Goal: Task Accomplishment & Management: Use online tool/utility

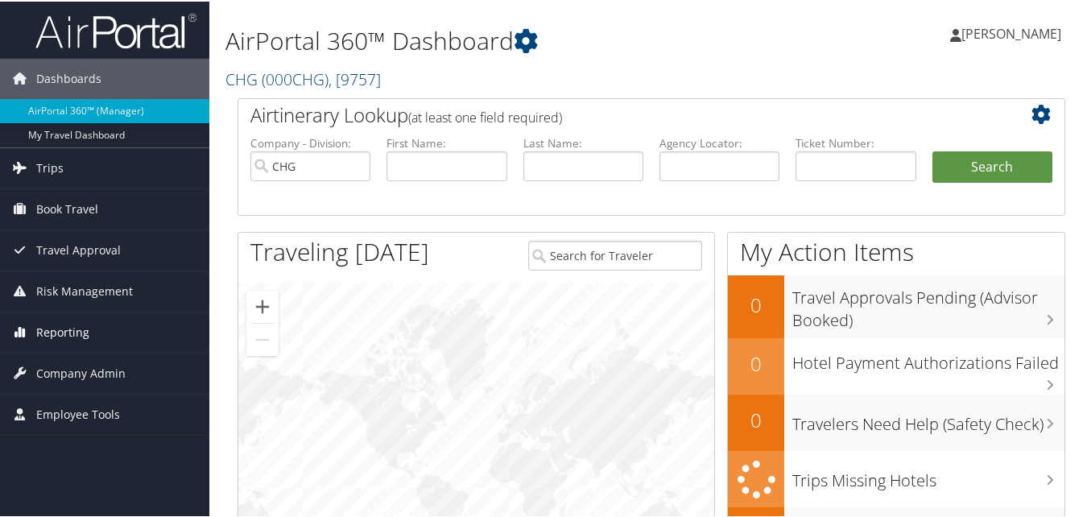
click at [53, 324] on span "Reporting" at bounding box center [62, 331] width 53 height 40
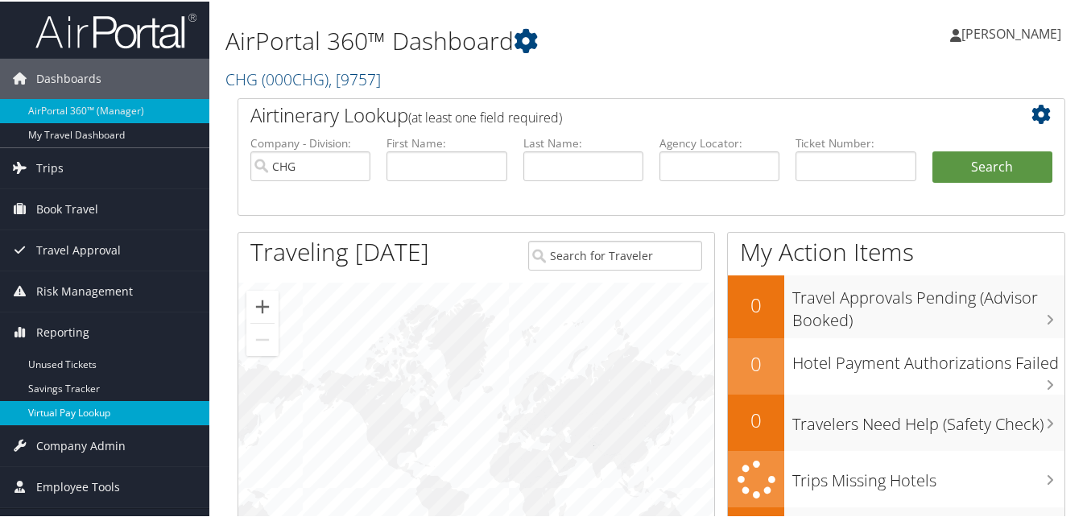
click at [68, 422] on link "Virtual Pay Lookup" at bounding box center [104, 411] width 209 height 24
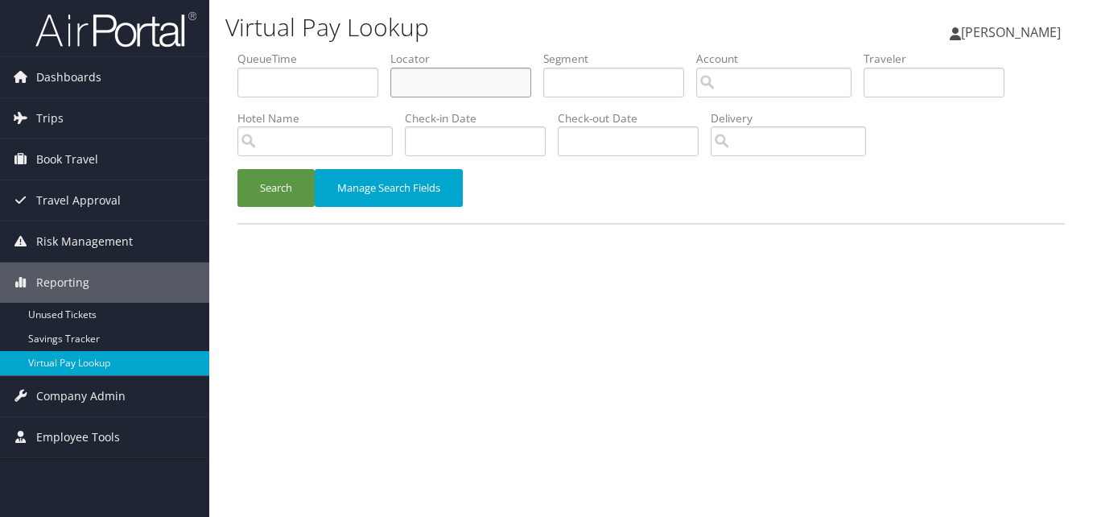
click at [435, 87] on input "text" at bounding box center [460, 83] width 141 height 30
paste input "JZQSEG"
type input "JZQSEG"
click at [238, 169] on button "Search" at bounding box center [276, 188] width 77 height 38
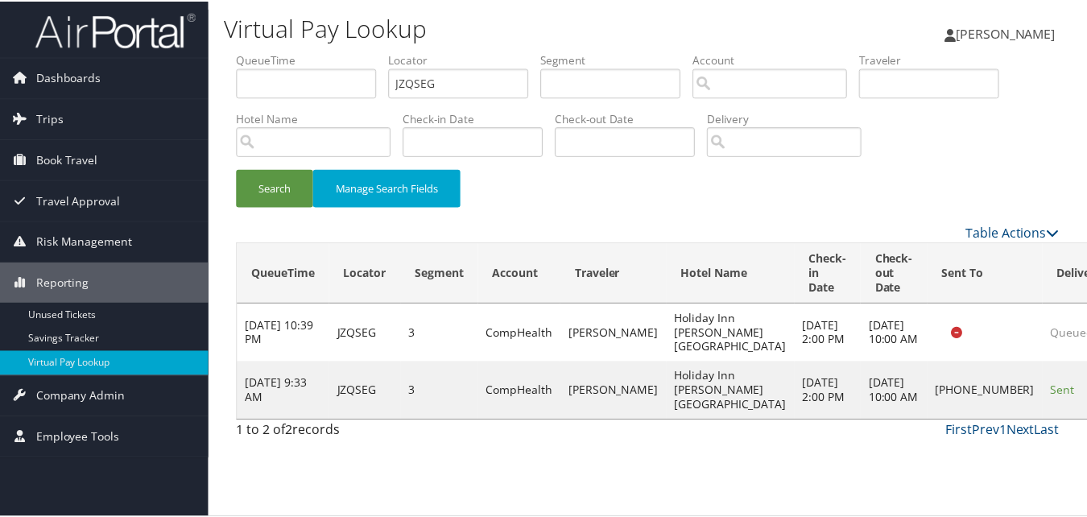
scroll to position [37, 0]
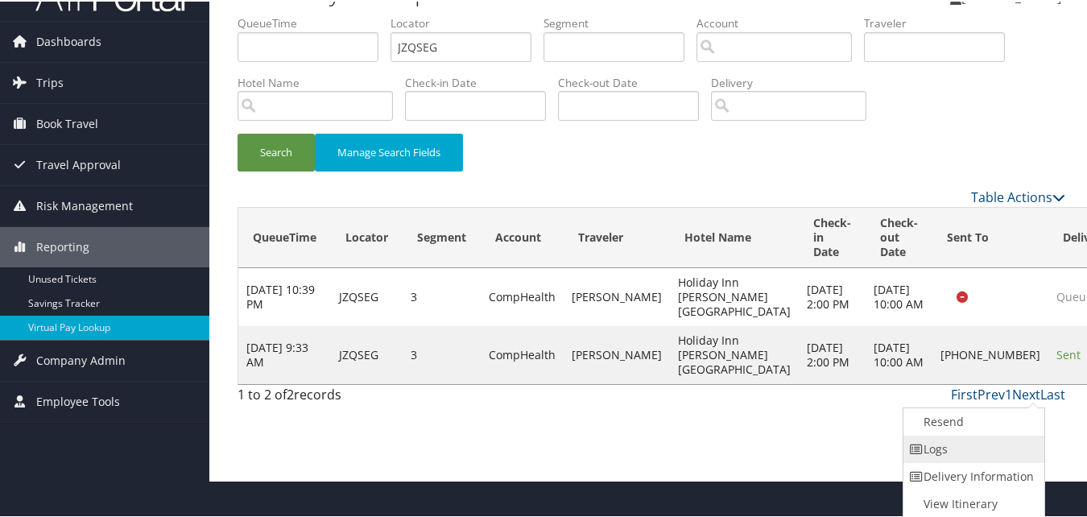
click at [998, 449] on link "Logs" at bounding box center [972, 447] width 138 height 27
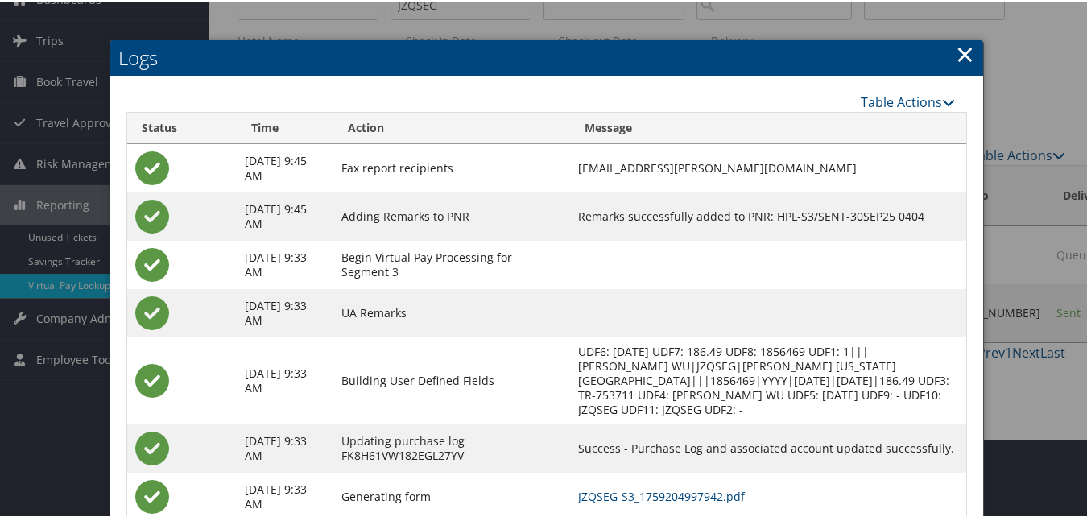
scroll to position [175, 0]
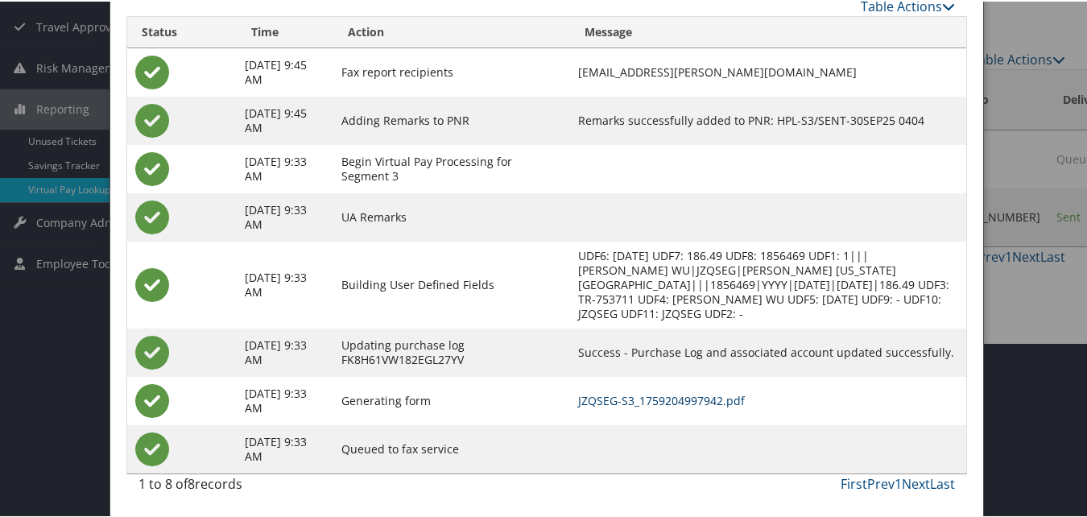
click at [725, 396] on link "JZQSEG-S3_1759204997942.pdf" at bounding box center [661, 398] width 167 height 15
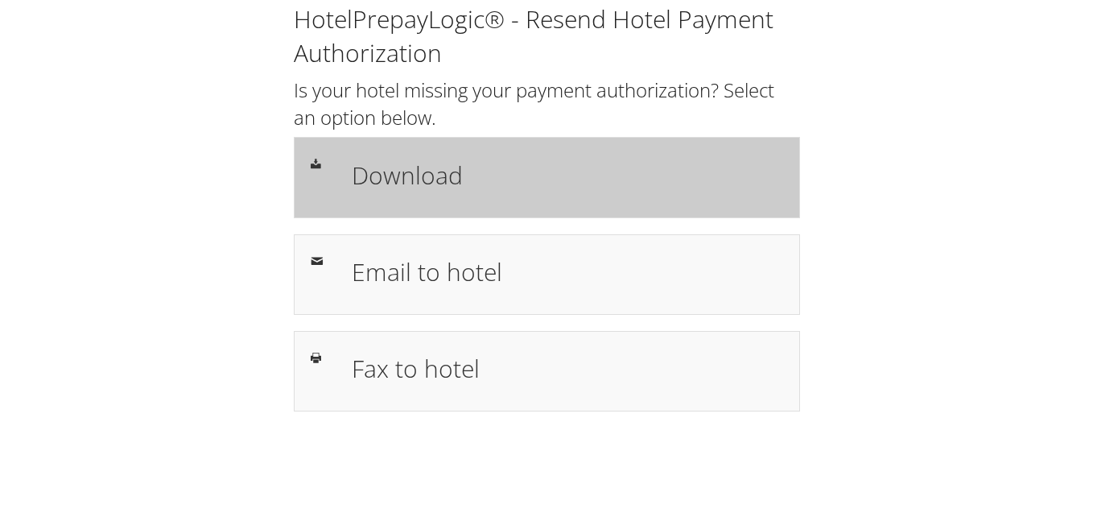
click at [518, 188] on h1 "Download" at bounding box center [568, 175] width 432 height 36
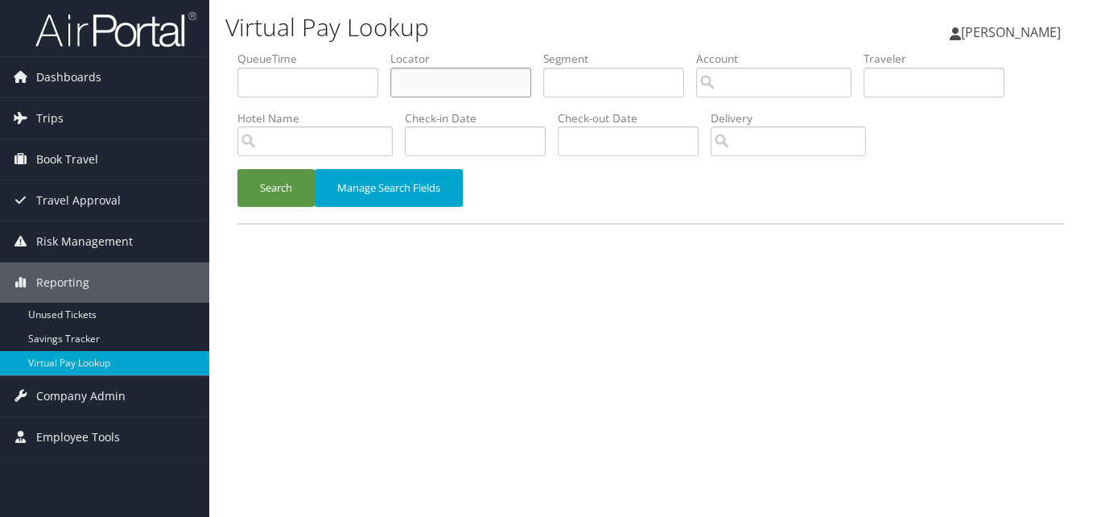
drag, startPoint x: 463, startPoint y: 70, endPoint x: 456, endPoint y: 76, distance: 8.6
click at [461, 70] on input "text" at bounding box center [460, 83] width 141 height 30
paste input "FDIJJD"
click at [238, 169] on button "Search" at bounding box center [276, 188] width 77 height 38
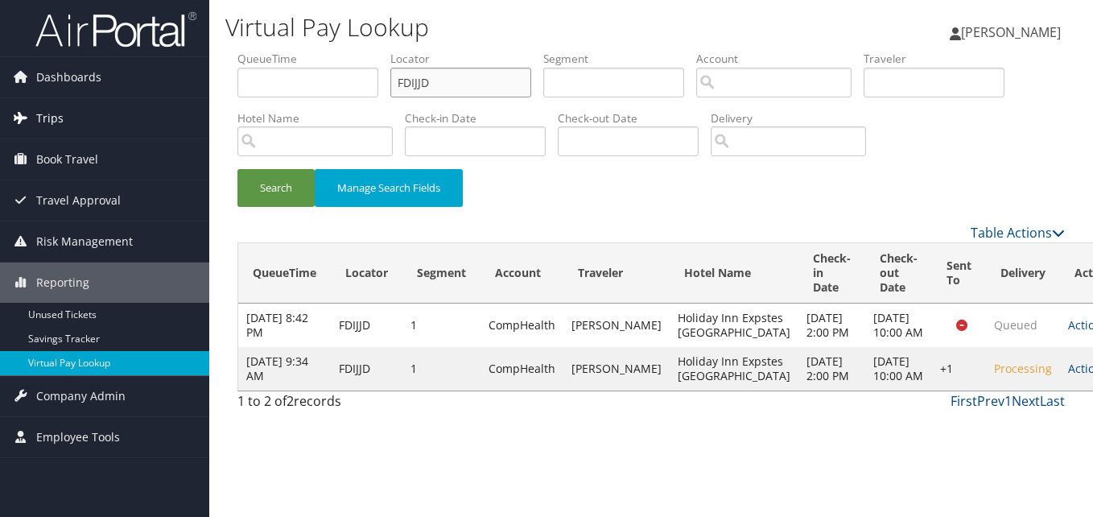
drag, startPoint x: 254, startPoint y: 99, endPoint x: 170, endPoint y: 109, distance: 84.4
click at [170, 109] on div "Dashboards AirPortal 360™ (Manager) My Travel Dashboard Trips Airtinerary® Look…" at bounding box center [546, 258] width 1093 height 517
paste input "GGWZUY"
type input "GGWZUY"
click at [261, 176] on button "Search" at bounding box center [276, 188] width 77 height 38
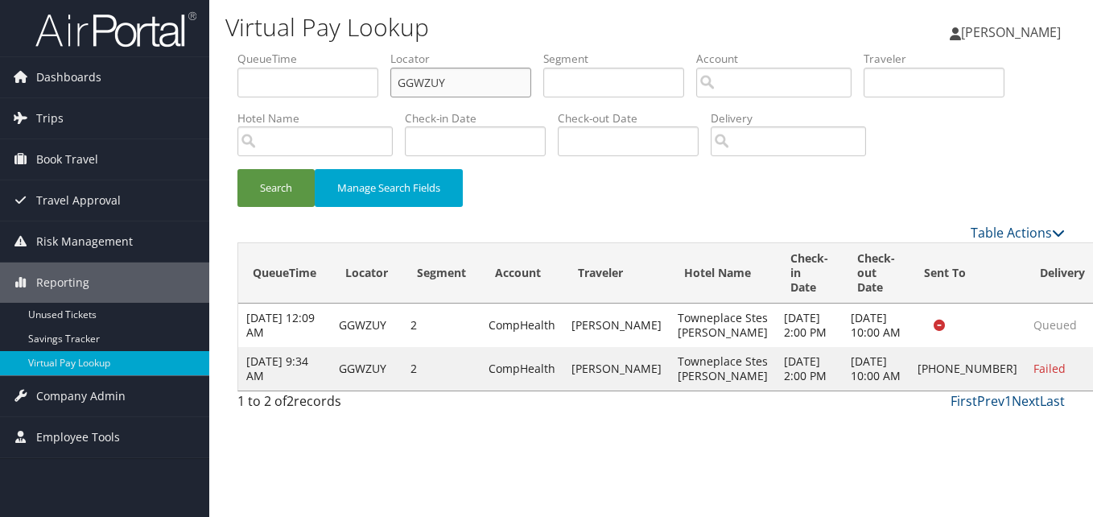
drag, startPoint x: 472, startPoint y: 82, endPoint x: 345, endPoint y: 85, distance: 126.4
click at [345, 51] on ul "QueueTime Locator GGWZUY Segment Account Traveler Hotel Name Check-in Date Chec…" at bounding box center [652, 51] width 828 height 0
paste input "GGWZUY"
click at [281, 204] on button "Search" at bounding box center [276, 188] width 77 height 38
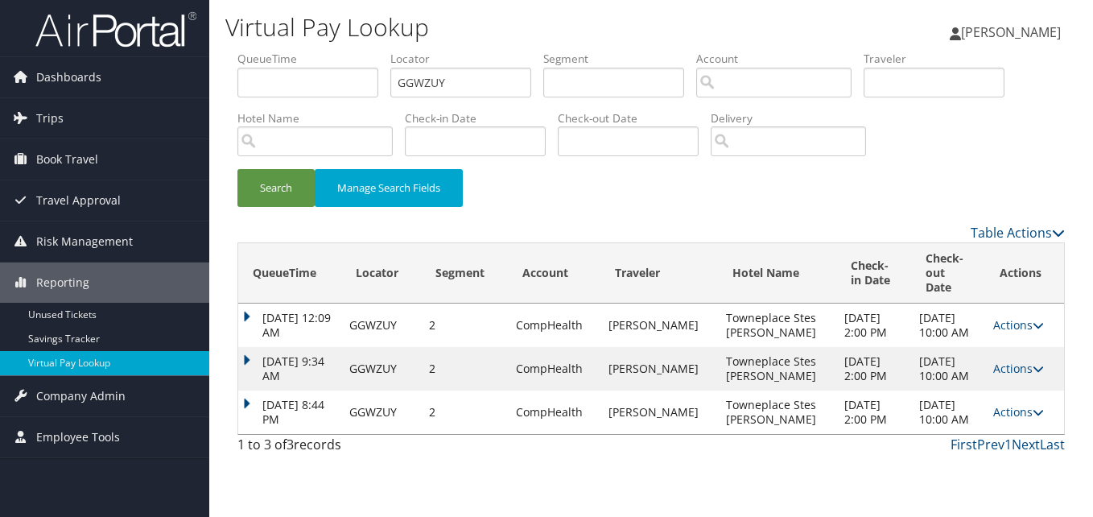
click at [254, 414] on td "Sep 30, 2025 8:44 PM" at bounding box center [289, 411] width 103 height 43
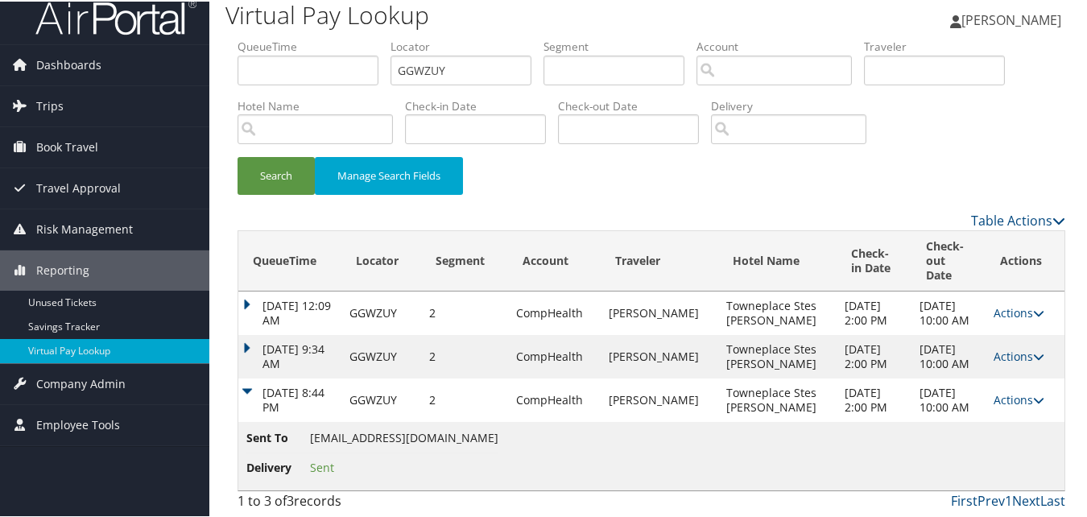
scroll to position [43, 0]
drag, startPoint x: 465, startPoint y: 43, endPoint x: 328, endPoint y: 56, distance: 138.3
click at [328, 37] on ul "QueueTime Locator GGWZUY Segment Account Traveler Hotel Name Check-in Date Chec…" at bounding box center [652, 37] width 828 height 0
paste input "MFOUKQ"
type input "MFOUKQ"
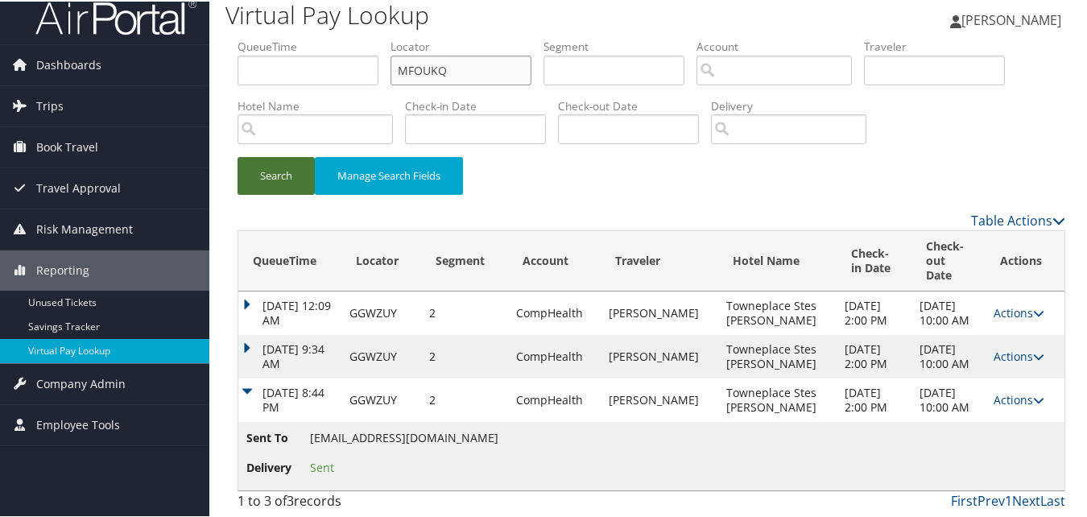
click at [238, 155] on button "Search" at bounding box center [276, 174] width 77 height 38
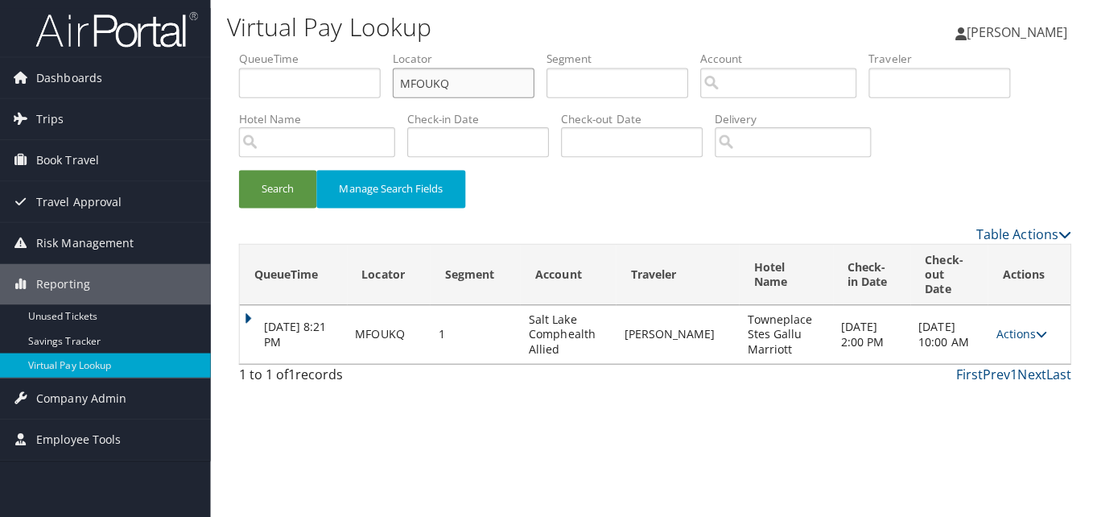
scroll to position [0, 0]
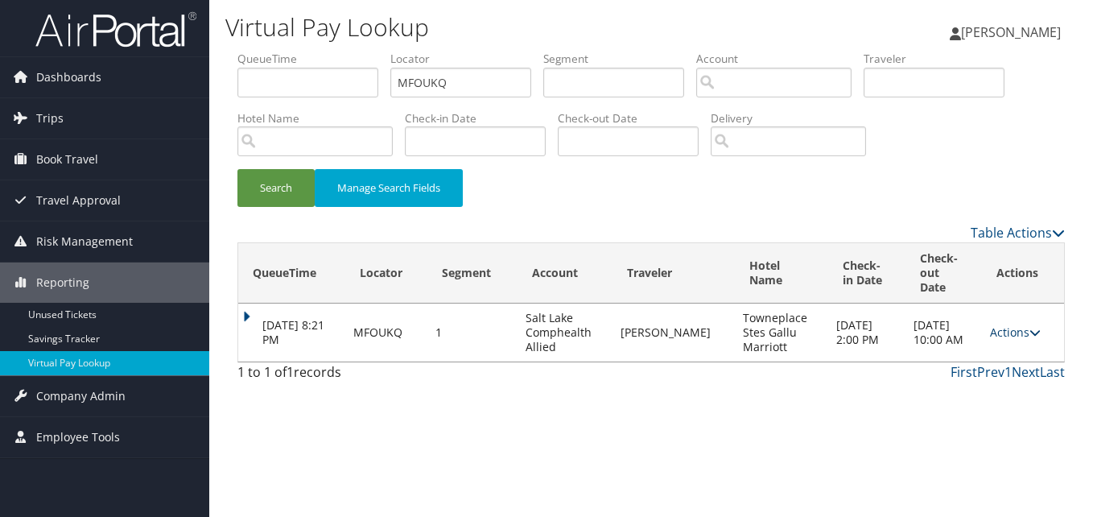
click at [1031, 327] on icon at bounding box center [1035, 332] width 11 height 11
click at [967, 364] on link "Logs" at bounding box center [982, 368] width 101 height 27
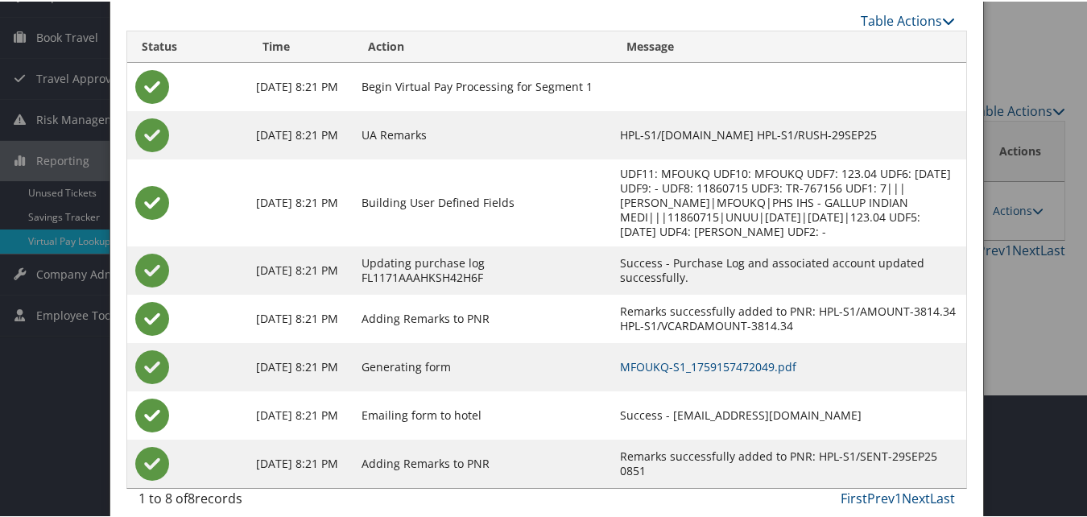
scroll to position [138, 0]
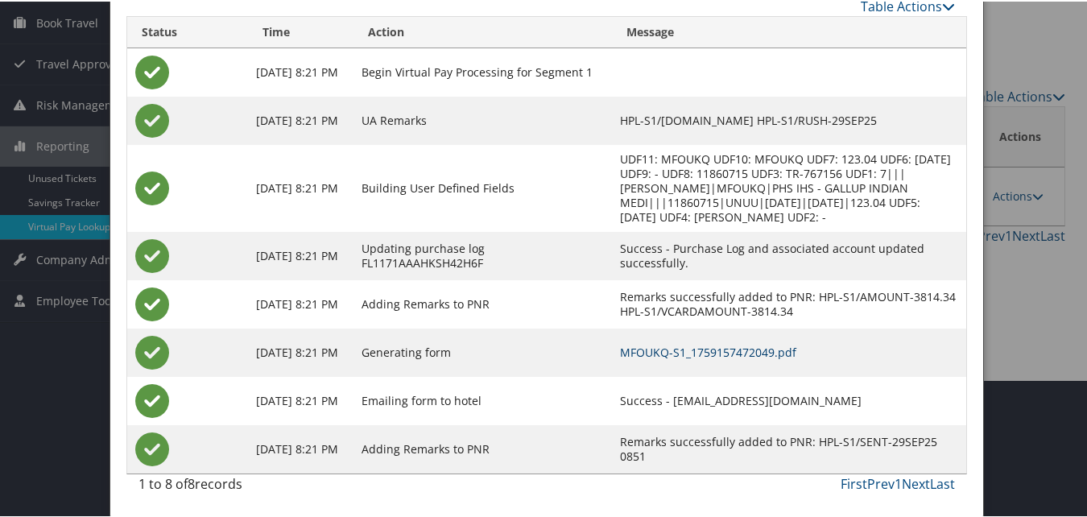
click at [691, 349] on link "MFOUKQ-S1_1759157472049.pdf" at bounding box center [708, 350] width 176 height 15
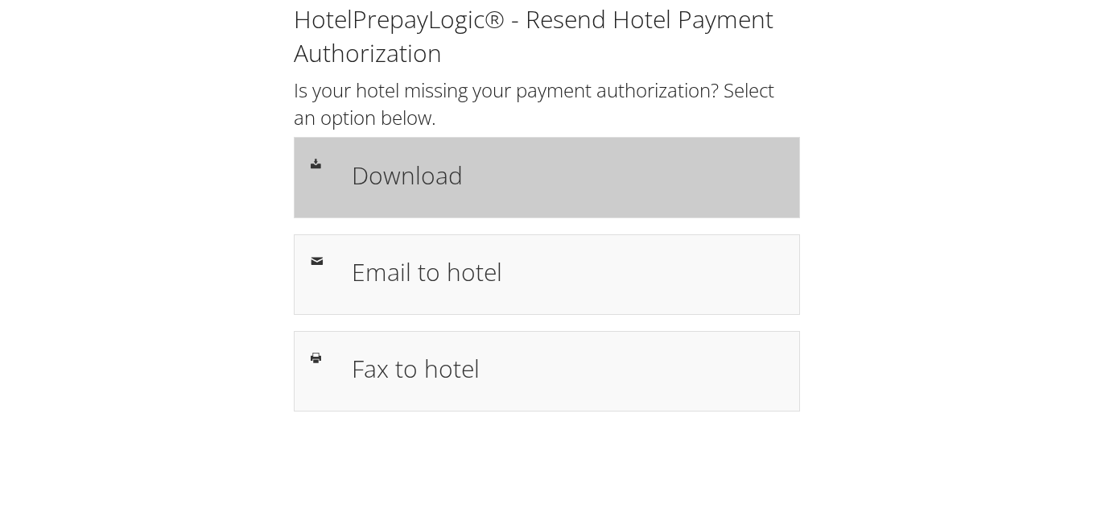
click at [446, 199] on div "Download" at bounding box center [568, 177] width 456 height 47
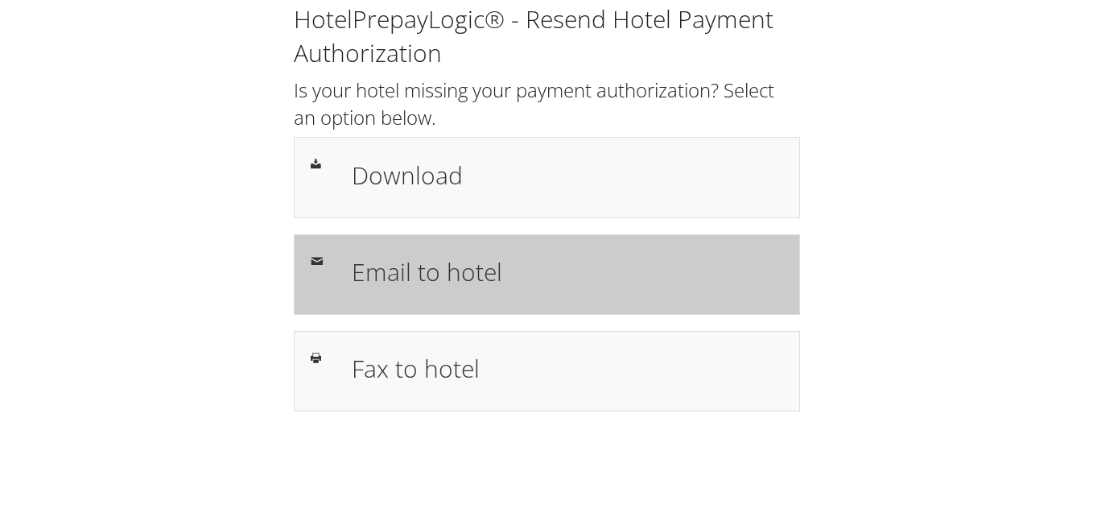
click at [489, 279] on h1 "Email to hotel" at bounding box center [568, 272] width 432 height 36
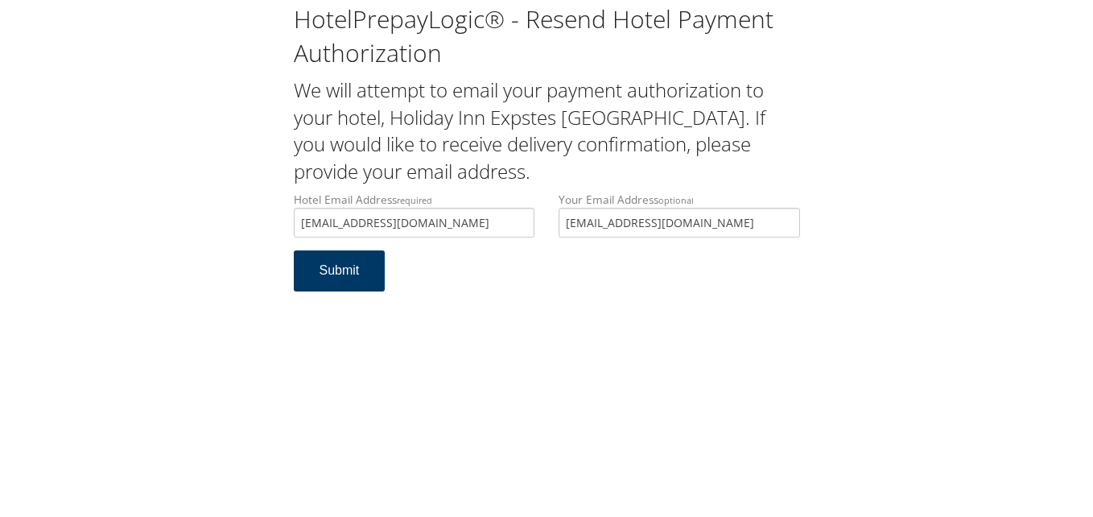
type input "lbgnc@ech-group.com"
click at [337, 275] on button "Submit" at bounding box center [340, 270] width 92 height 41
drag, startPoint x: 353, startPoint y: 222, endPoint x: 297, endPoint y: 233, distance: 57.5
click at [297, 233] on input "[EMAIL_ADDRESS][DOMAIN_NAME]" at bounding box center [415, 223] width 242 height 30
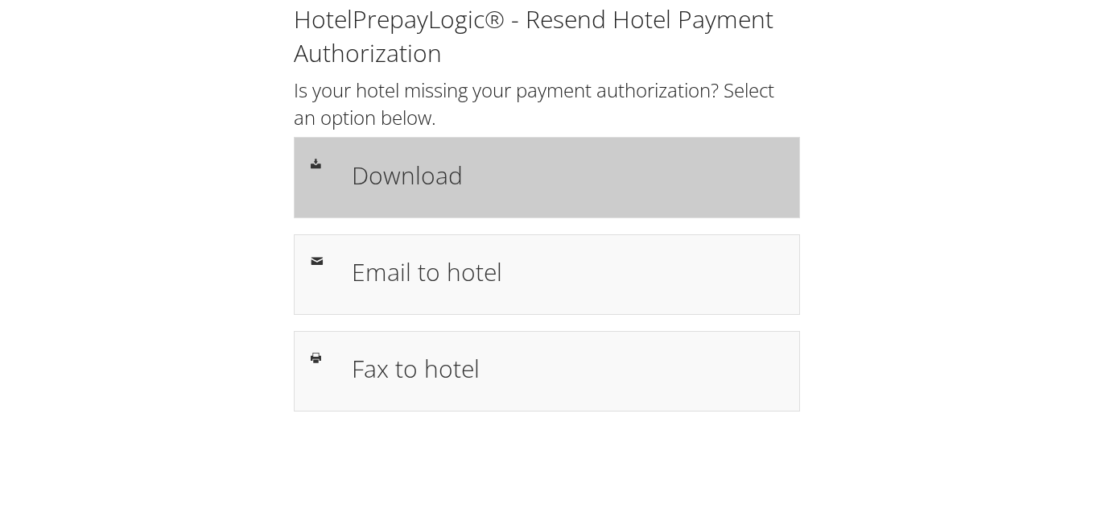
click at [482, 207] on div "Download" at bounding box center [547, 177] width 506 height 81
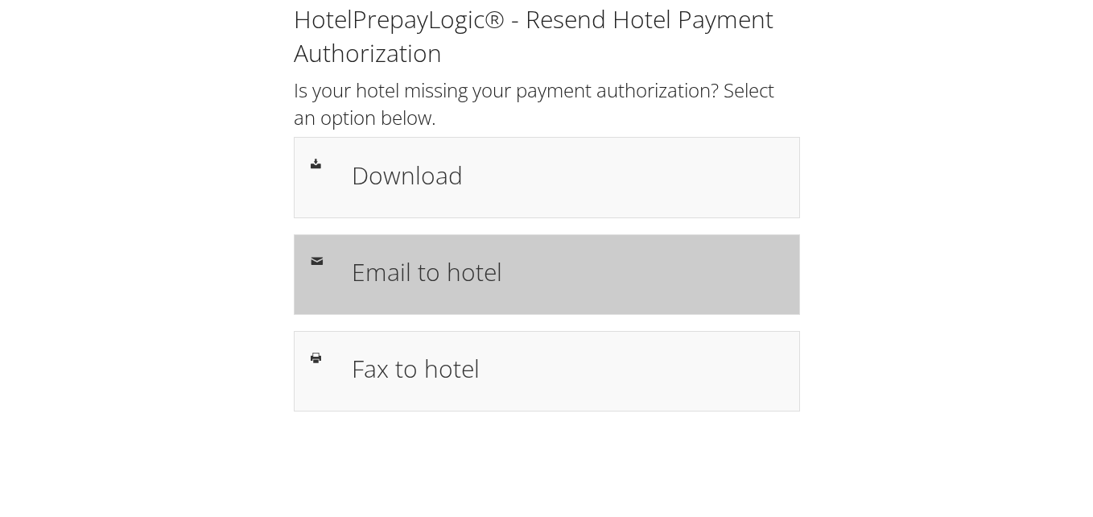
click at [456, 291] on div "Email to hotel" at bounding box center [568, 274] width 456 height 47
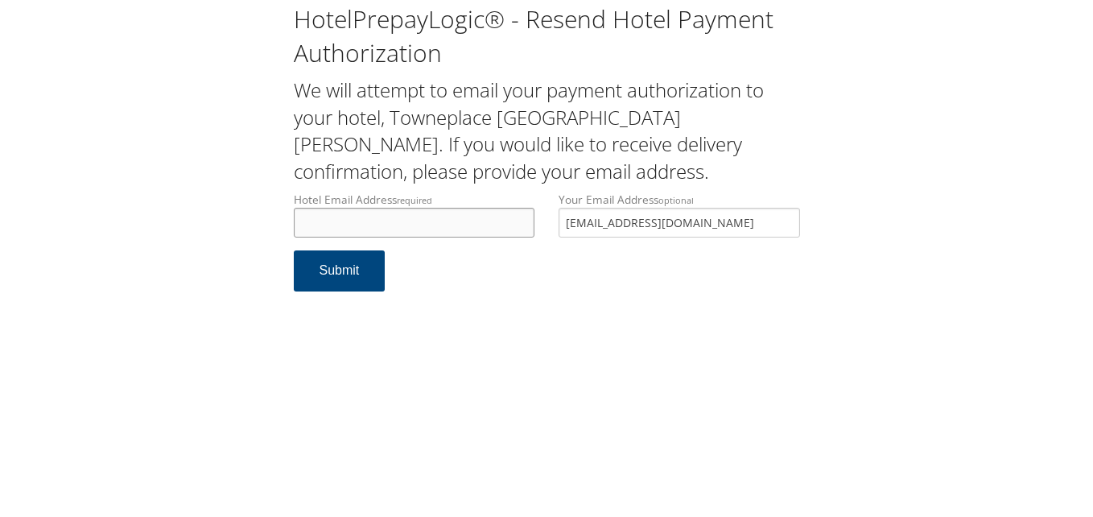
click at [422, 217] on input "Hotel Email Address required" at bounding box center [415, 223] width 242 height 30
click at [333, 220] on input "afmbj181@marriott.com" at bounding box center [415, 223] width 242 height 30
type input "afmcj181@marriott.com"
click at [353, 270] on button "Submit" at bounding box center [340, 270] width 92 height 41
drag, startPoint x: 0, startPoint y: 0, endPoint x: 290, endPoint y: 232, distance: 371.2
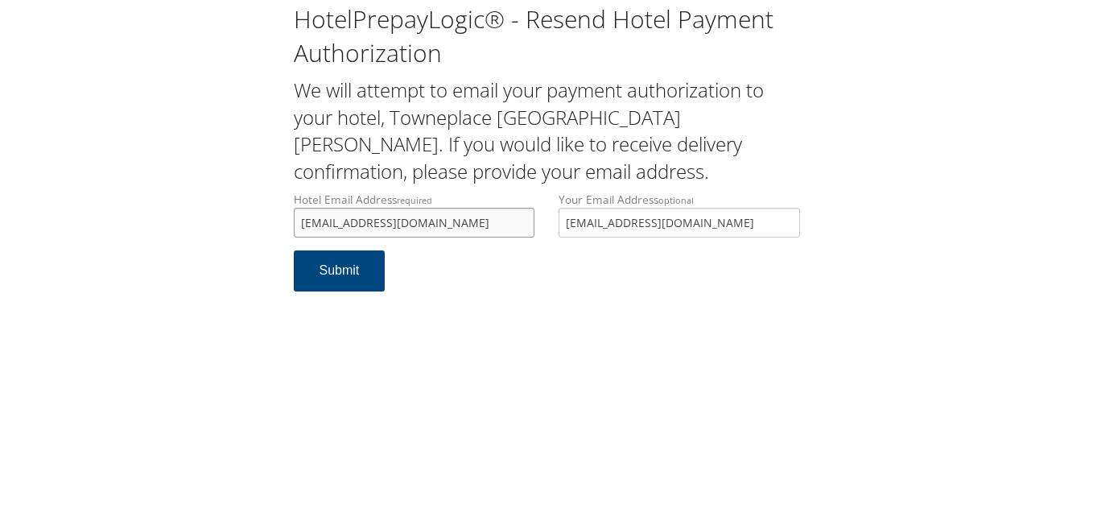
click at [290, 232] on div "Hotel Email Address required afmcj181@marriott.com Hotel email address is requi…" at bounding box center [415, 221] width 266 height 59
click at [477, 235] on input "afmcj181@marriott.com" at bounding box center [415, 223] width 242 height 30
drag, startPoint x: 189, startPoint y: 287, endPoint x: 109, endPoint y: 202, distance: 117.3
click at [109, 202] on div "HotelPrepayLogic® - Resend Hotel Payment Authorization We will attempt to email…" at bounding box center [546, 258] width 1093 height 517
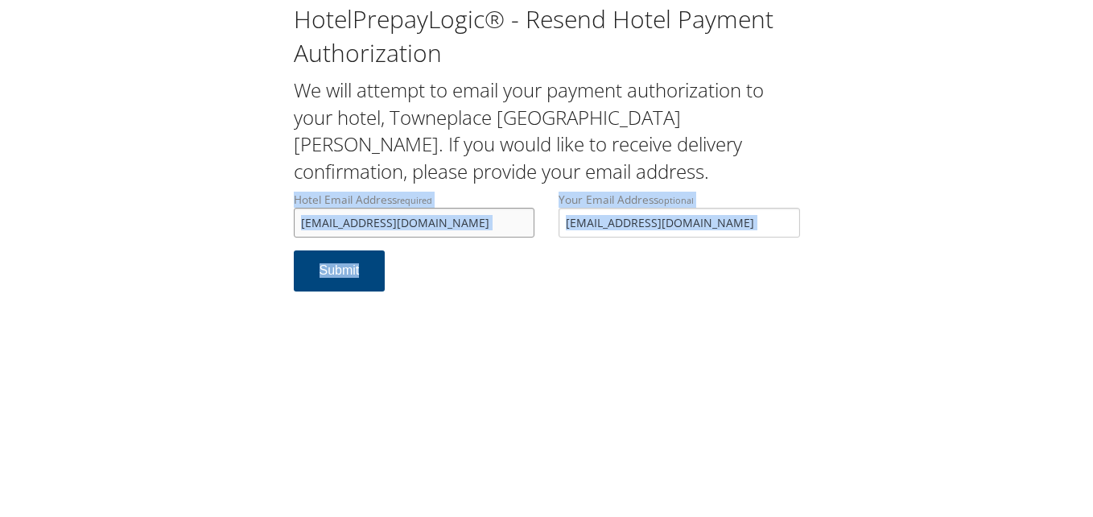
click at [465, 225] on input "afmcj181@marriott.com" at bounding box center [415, 223] width 242 height 30
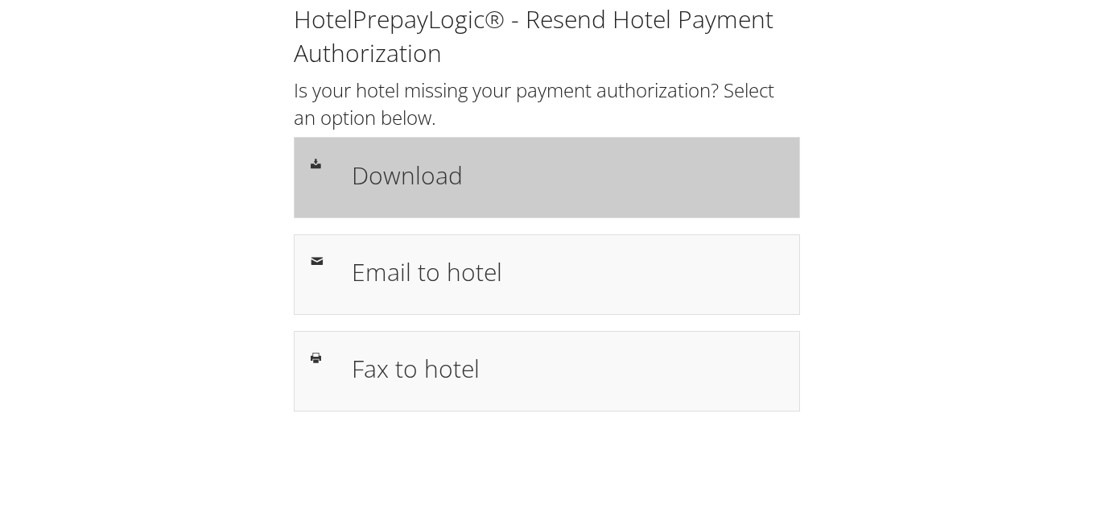
click at [458, 185] on h1 "Download" at bounding box center [568, 175] width 432 height 36
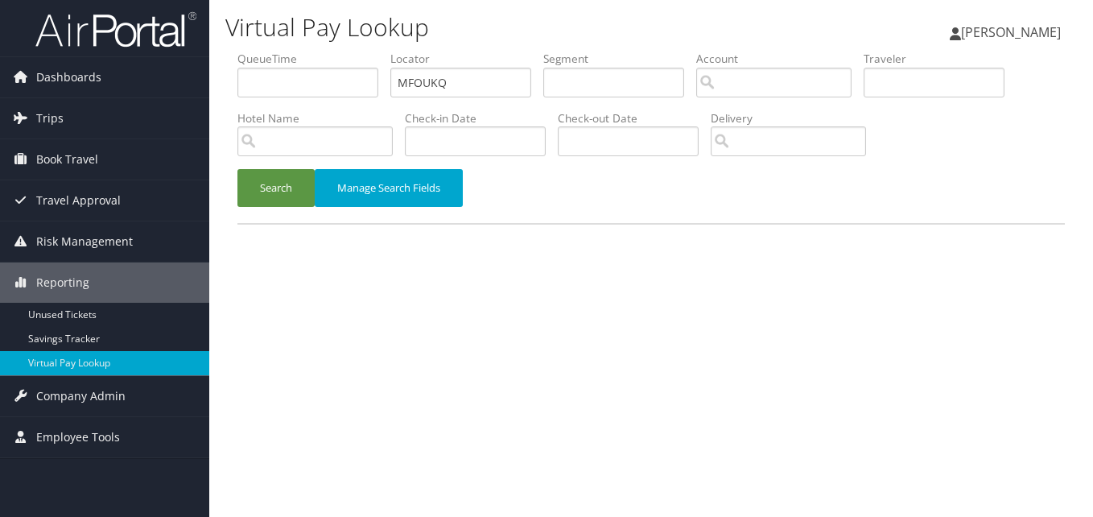
click at [276, 188] on button "Search" at bounding box center [276, 188] width 77 height 38
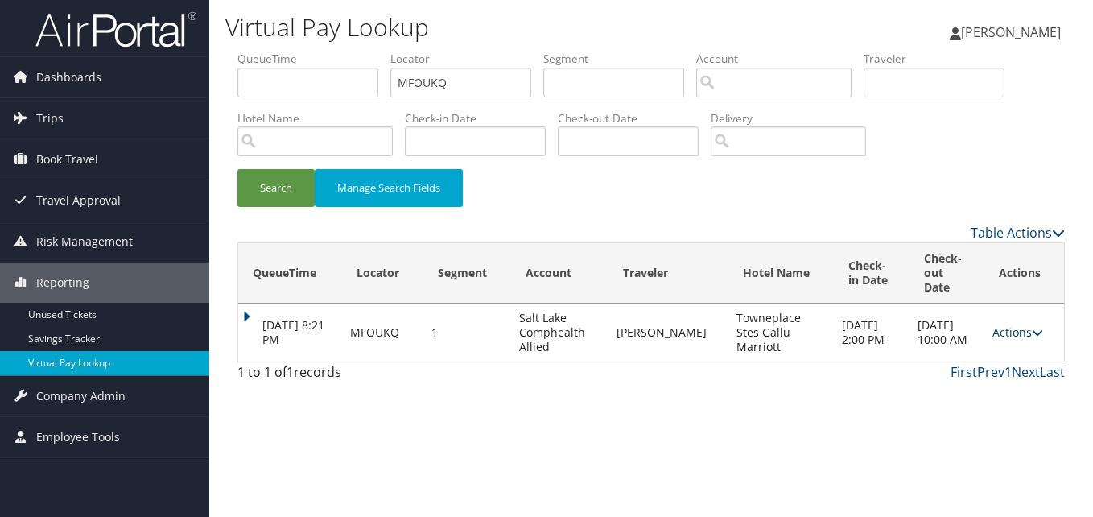
click at [1002, 324] on link "Actions" at bounding box center [1018, 331] width 51 height 15
click at [966, 364] on link "Logs" at bounding box center [986, 368] width 101 height 27
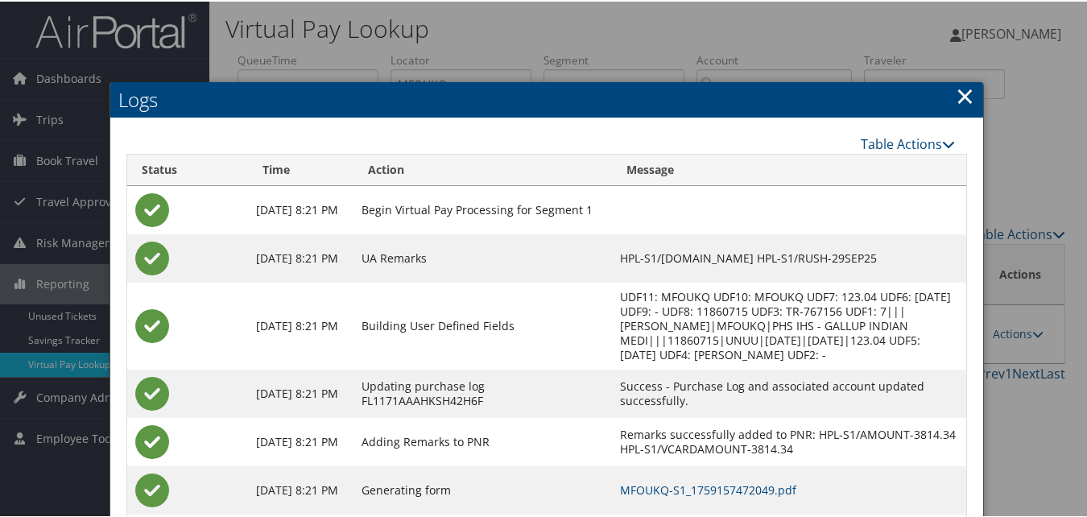
click at [958, 89] on link "×" at bounding box center [965, 94] width 19 height 32
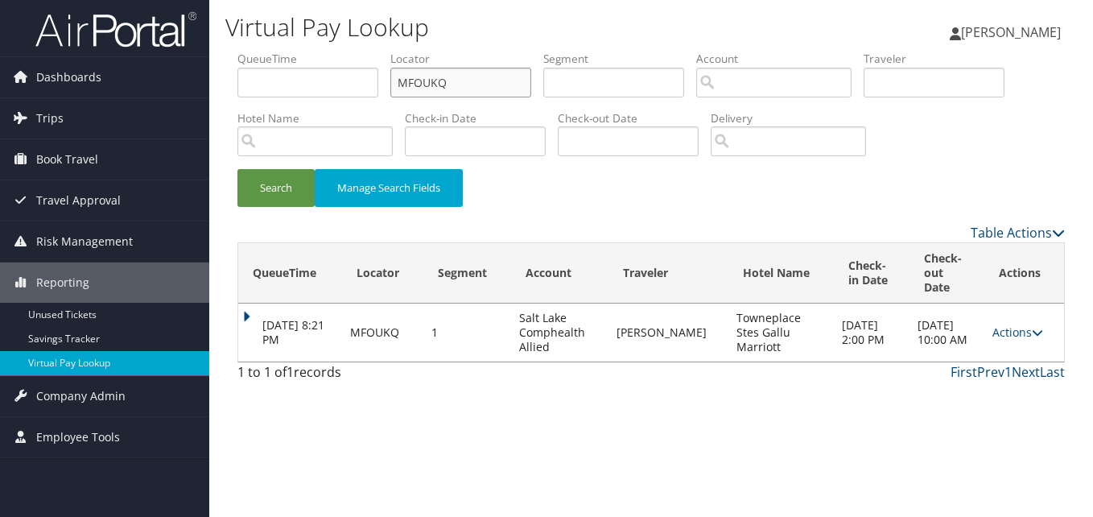
drag, startPoint x: 461, startPoint y: 83, endPoint x: 345, endPoint y: 83, distance: 115.1
click at [345, 51] on ul "QueueTime Locator MFOUKQ Segment Account Traveler Hotel Name Check-in Date Chec…" at bounding box center [652, 51] width 828 height 0
paste input "DTWQFT"
type input "DTWQFT"
click at [274, 194] on button "Search" at bounding box center [276, 188] width 77 height 38
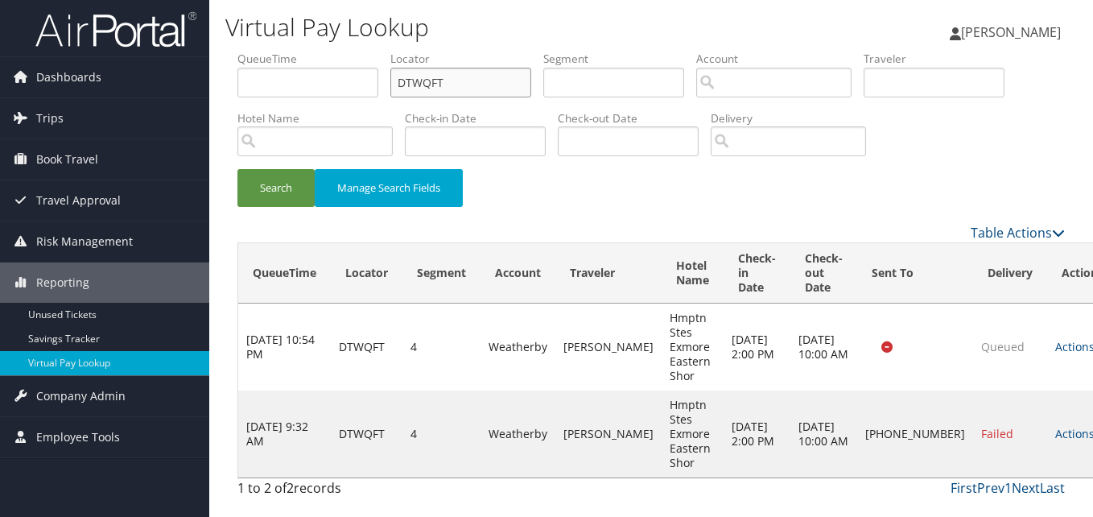
drag, startPoint x: 491, startPoint y: 82, endPoint x: 244, endPoint y: 129, distance: 251.5
click at [244, 51] on ul "QueueTime Locator DTWQFT Segment Account Traveler Hotel Name Check-in Date Chec…" at bounding box center [652, 51] width 828 height 0
paste input "MIQZVI"
click at [238, 169] on button "Search" at bounding box center [276, 188] width 77 height 38
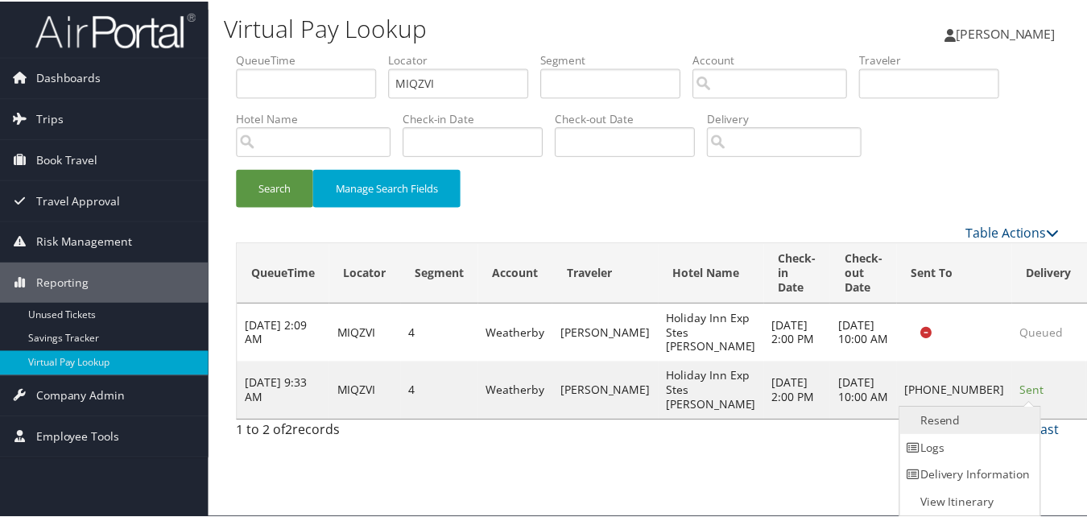
scroll to position [1, 0]
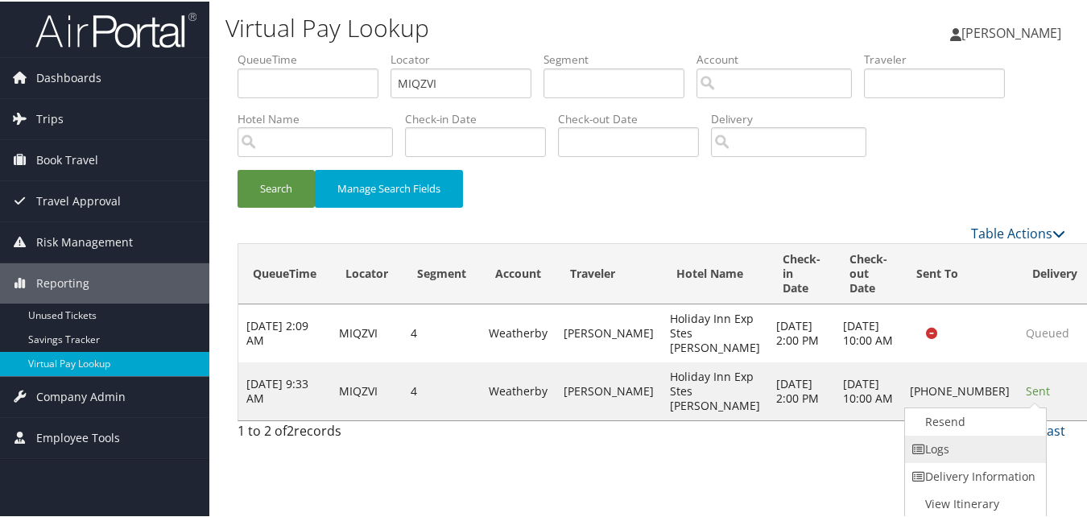
click at [965, 448] on link "Logs" at bounding box center [974, 447] width 138 height 27
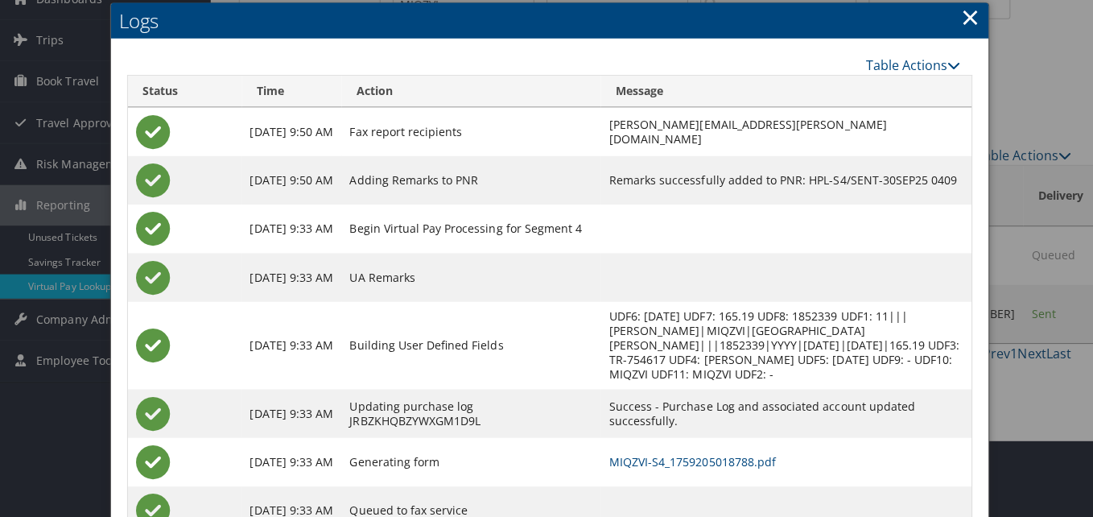
scroll to position [0, 0]
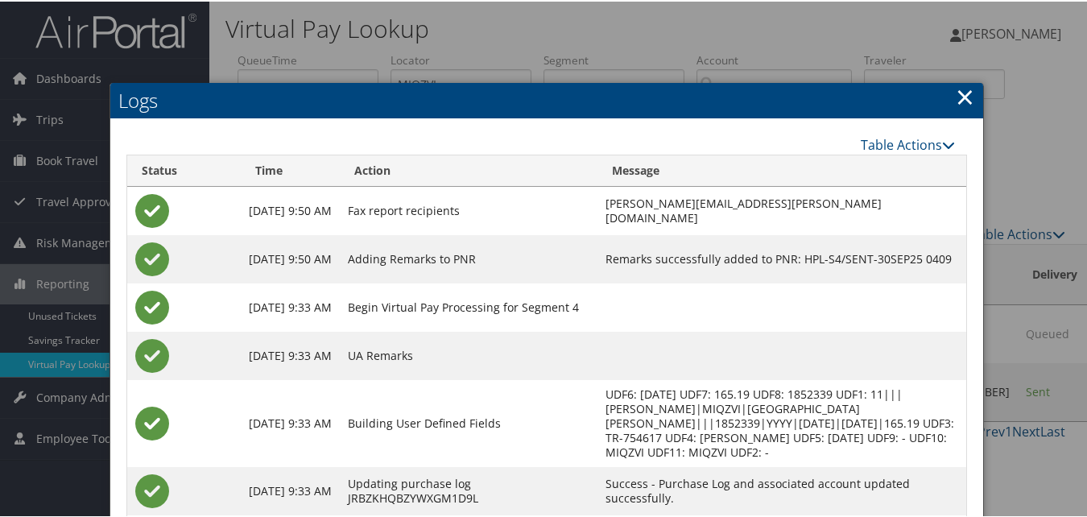
click at [958, 93] on link "×" at bounding box center [965, 95] width 19 height 32
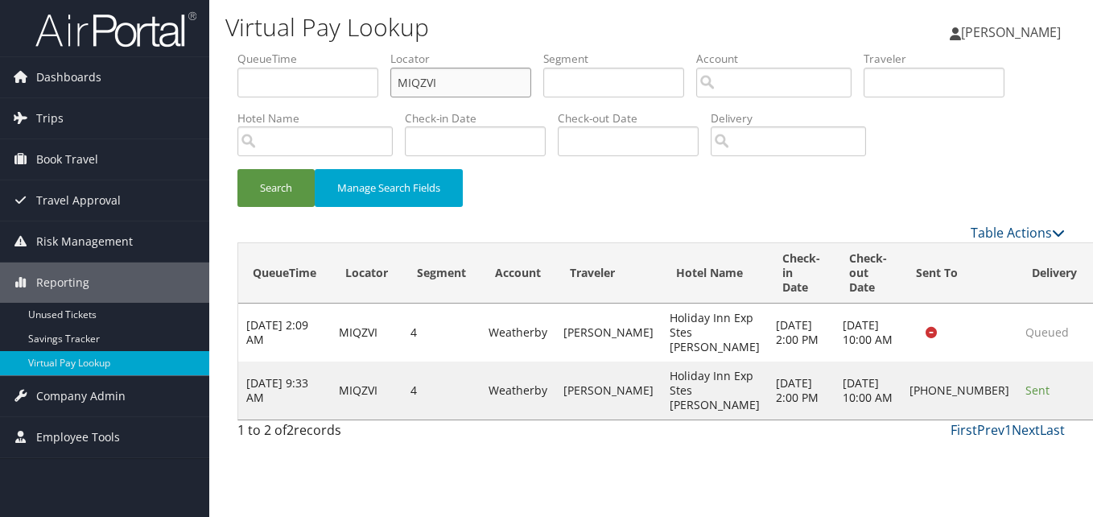
drag, startPoint x: 444, startPoint y: 81, endPoint x: 310, endPoint y: 167, distance: 160.1
click at [300, 51] on ul "QueueTime Locator MIQZVI Segment Account Traveler Hotel Name Check-in Date Chec…" at bounding box center [652, 51] width 828 height 0
paste input "DRJCFN"
type input "DRJCFN"
click at [283, 179] on button "Search" at bounding box center [276, 188] width 77 height 38
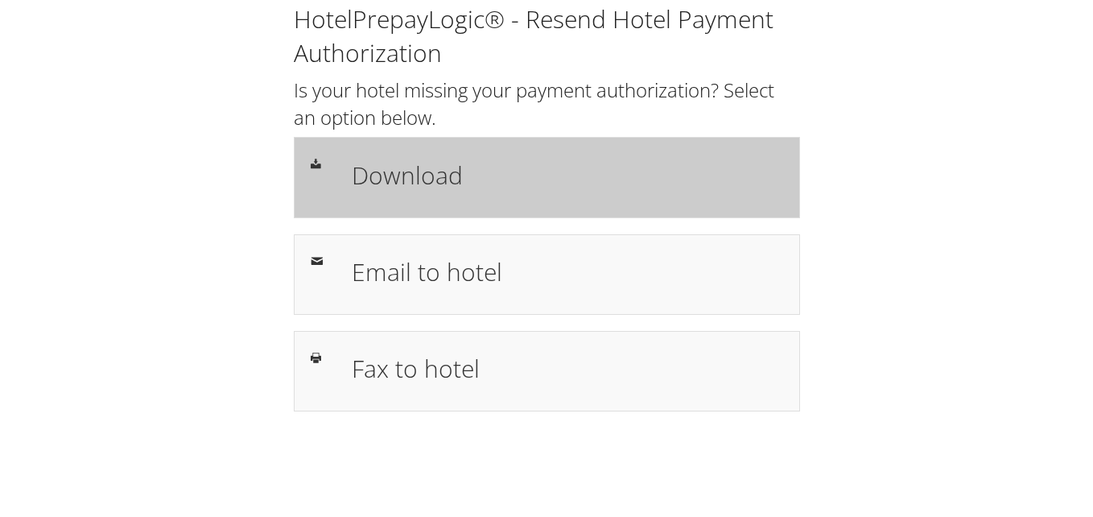
click at [643, 174] on h1 "Download" at bounding box center [568, 175] width 432 height 36
click at [556, 197] on div "Download" at bounding box center [568, 177] width 456 height 47
click at [506, 167] on h1 "Download" at bounding box center [568, 175] width 432 height 36
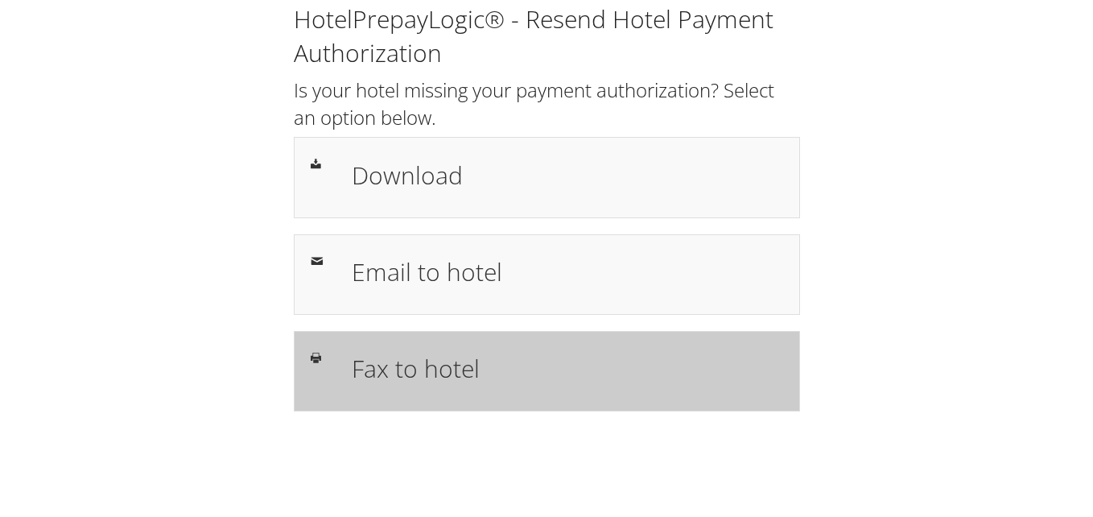
click at [469, 391] on div "Fax to hotel" at bounding box center [568, 371] width 456 height 47
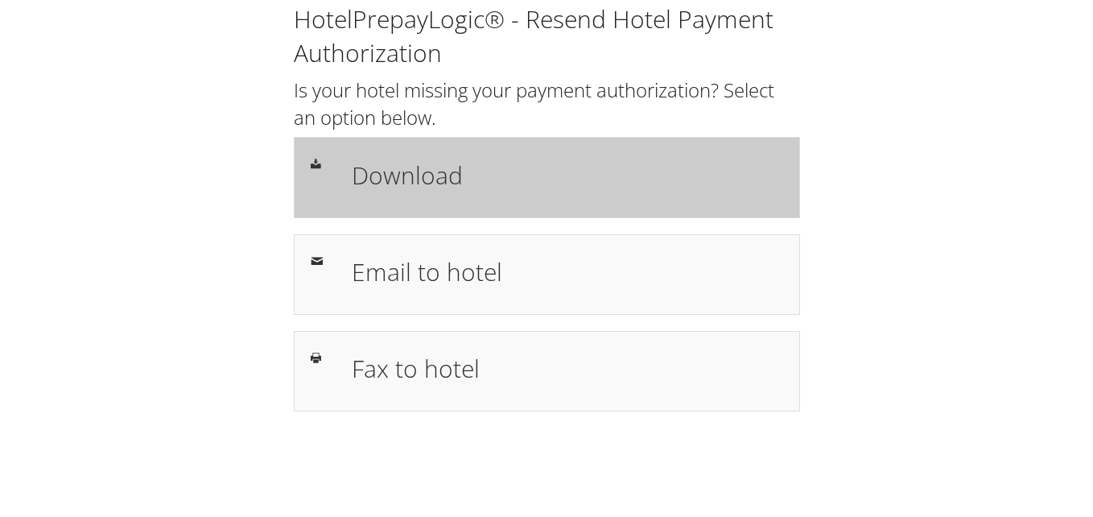
click at [409, 137] on div "Download" at bounding box center [547, 177] width 506 height 81
click at [487, 192] on h1 "Download" at bounding box center [568, 175] width 432 height 36
click at [626, 163] on h1 "Download" at bounding box center [568, 175] width 432 height 36
click at [445, 184] on h1 "Download" at bounding box center [568, 175] width 432 height 36
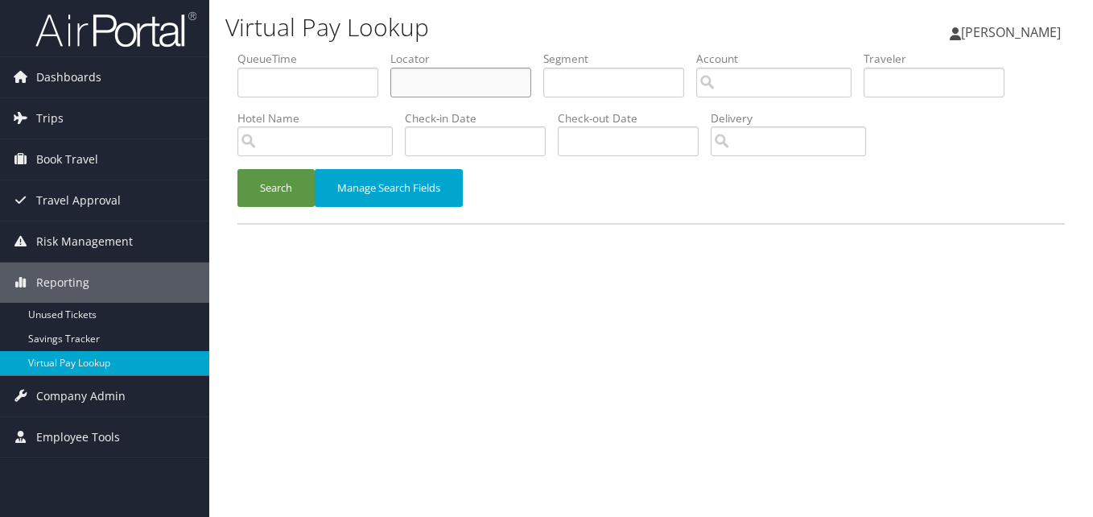
click at [432, 68] on input "text" at bounding box center [460, 83] width 141 height 30
paste input "LVNWHX"
type input "LVNWHX"
click at [297, 172] on button "Search" at bounding box center [276, 188] width 77 height 38
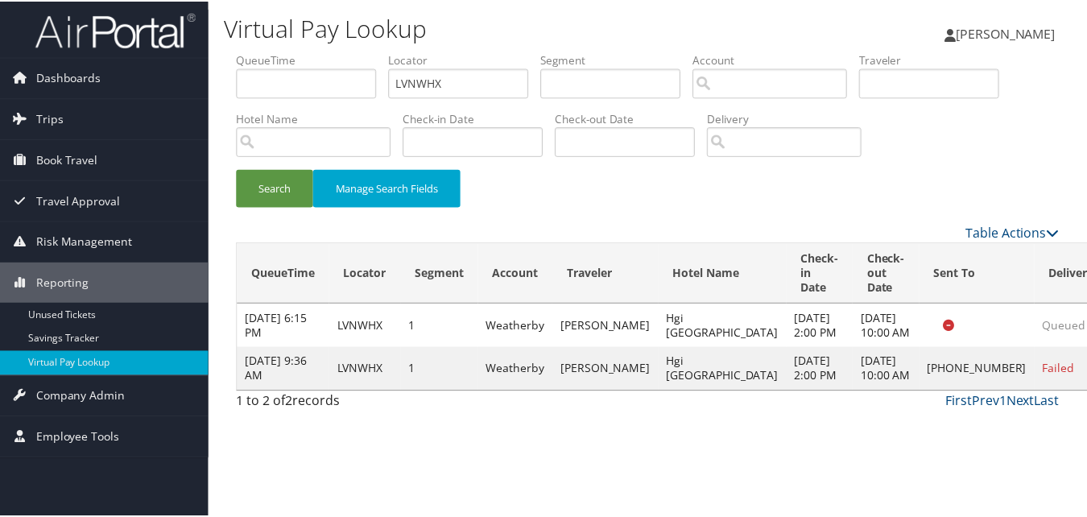
scroll to position [1, 0]
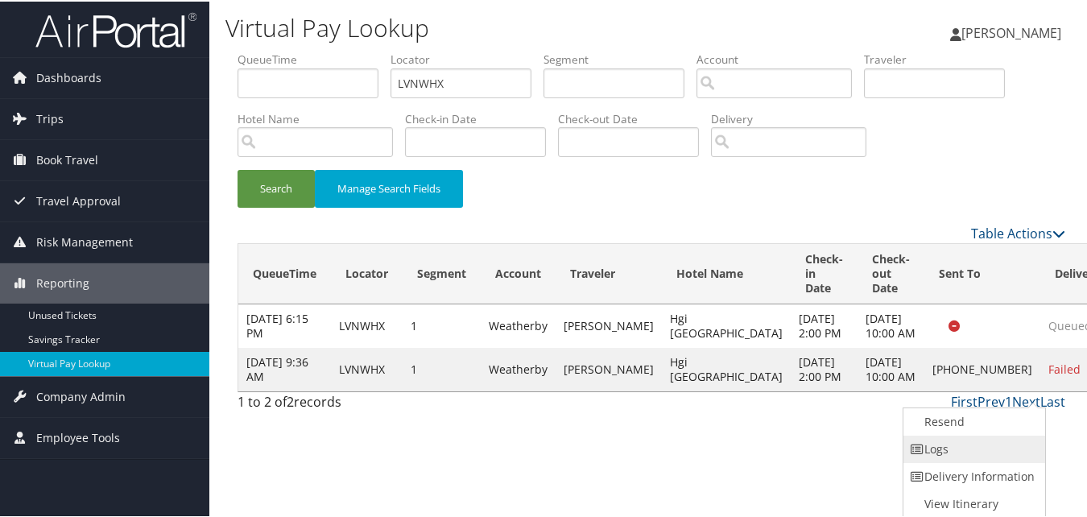
click at [966, 444] on link "Logs" at bounding box center [972, 447] width 138 height 27
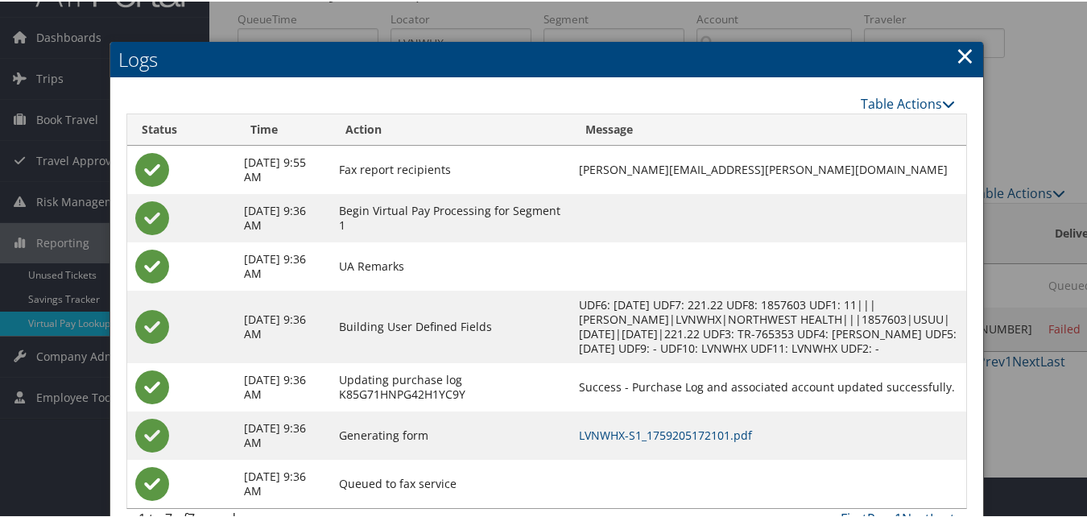
scroll to position [90, 0]
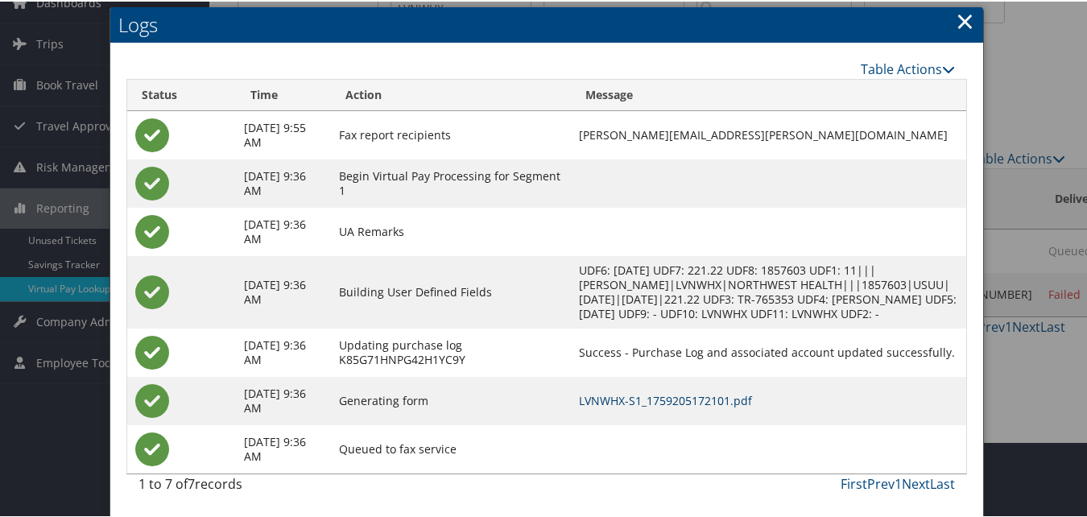
click at [735, 398] on link "LVNWHX-S1_1759205172101.pdf" at bounding box center [665, 398] width 173 height 15
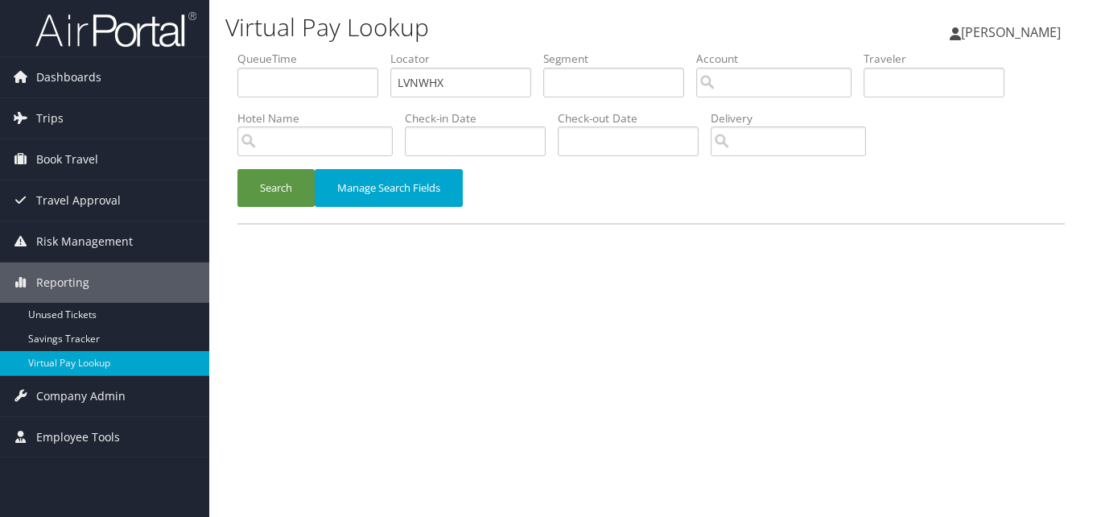
click at [349, 51] on ul "QueueTime Locator LVNWHX Segment Account Traveler Hotel Name Check-in Date Chec…" at bounding box center [652, 51] width 828 height 0
type input "OUCBIN"
click at [238, 169] on button "Search" at bounding box center [276, 188] width 77 height 38
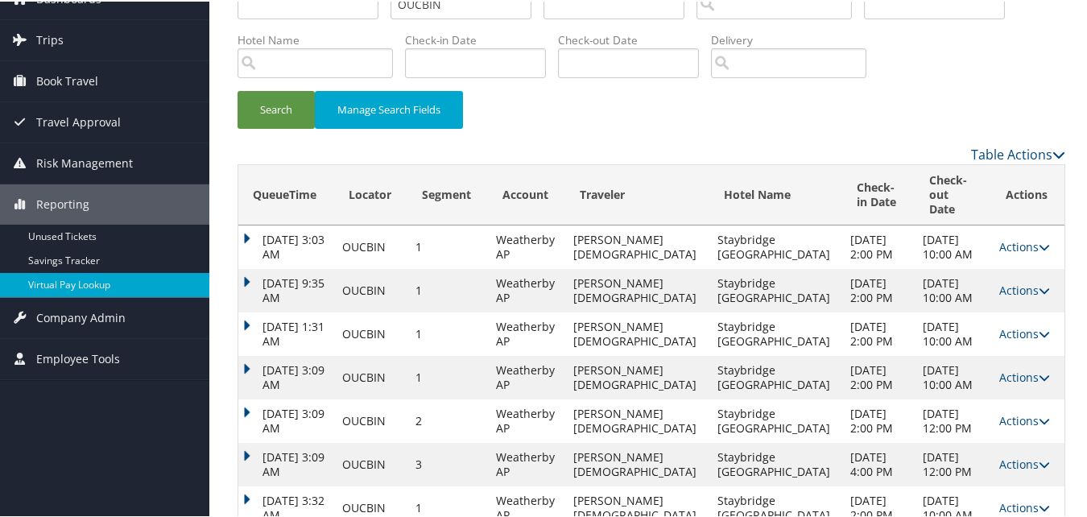
scroll to position [206, 0]
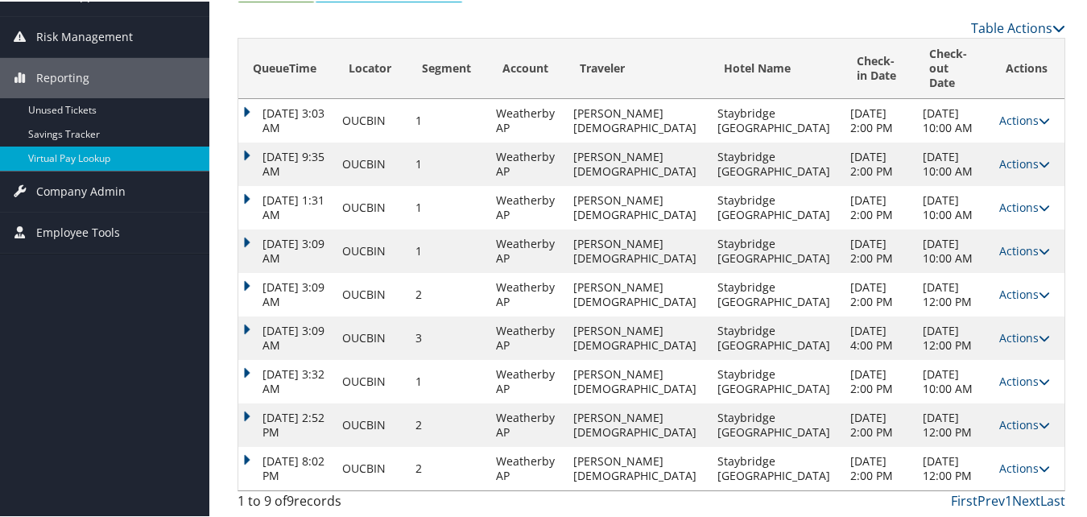
click at [254, 455] on td "Aug 29, 2025 8:02 PM" at bounding box center [286, 466] width 96 height 43
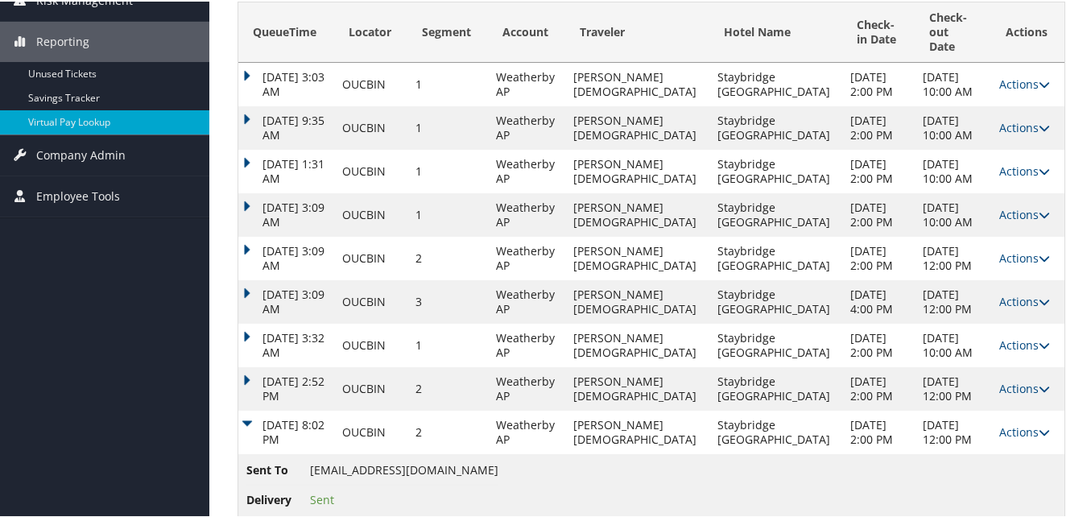
scroll to position [275, 0]
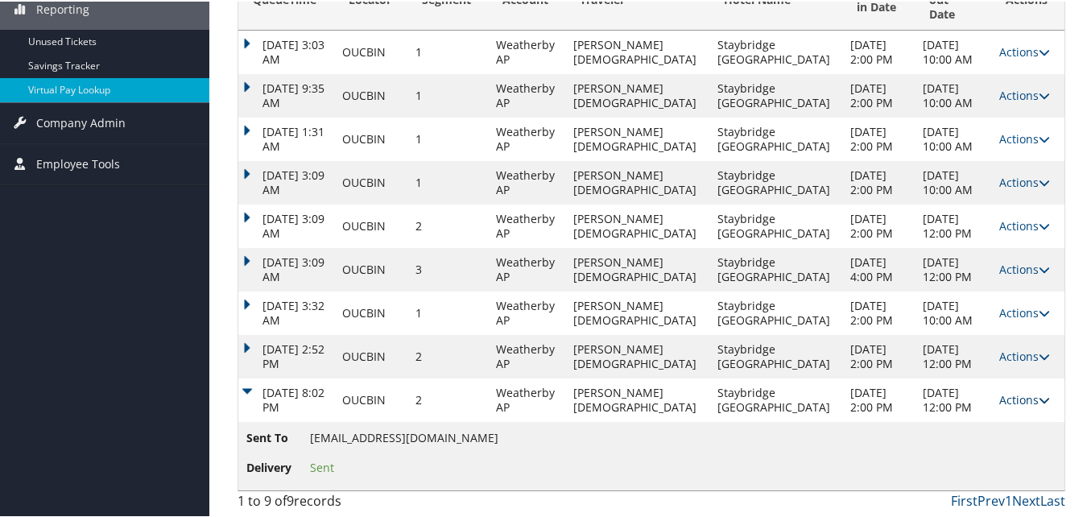
click at [1010, 391] on link "Actions" at bounding box center [1024, 397] width 51 height 15
click at [1005, 443] on link "Logs" at bounding box center [1021, 449] width 77 height 27
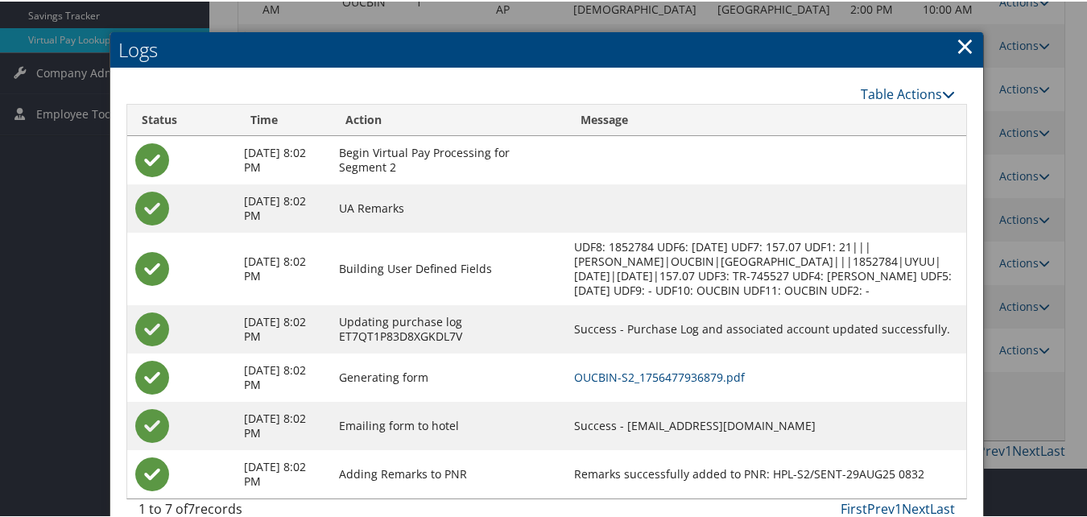
scroll to position [364, 0]
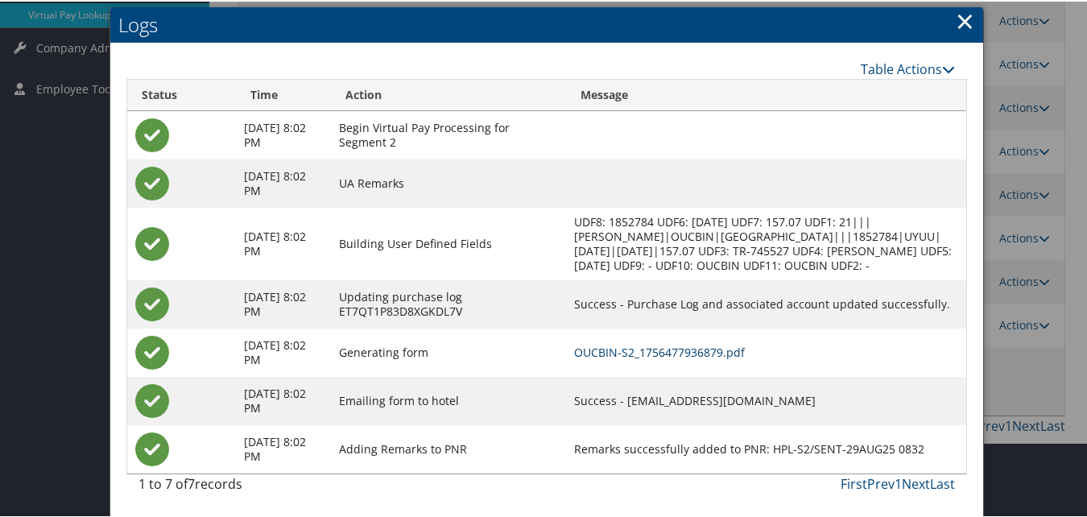
click at [656, 350] on link "OUCBIN-S2_1756477936879.pdf" at bounding box center [659, 350] width 171 height 15
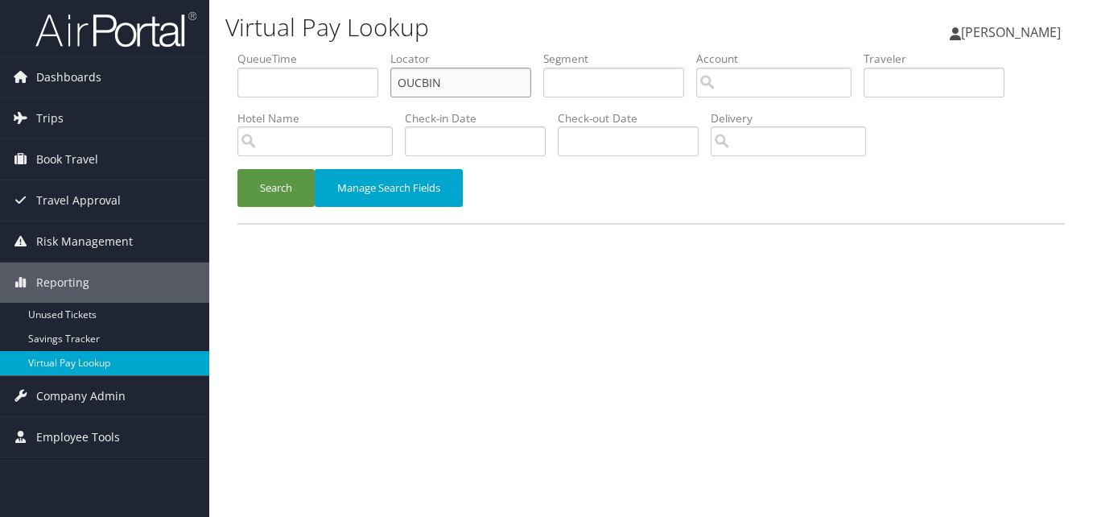
drag, startPoint x: 447, startPoint y: 74, endPoint x: 367, endPoint y: 103, distance: 84.8
click at [367, 51] on ul "QueueTime Locator OUCBIN Segment Account Traveler Hotel Name Check-in Date Chec…" at bounding box center [652, 51] width 828 height 0
paste input "KSYMAP"
type input "KSYMAP"
click at [238, 169] on button "Search" at bounding box center [276, 188] width 77 height 38
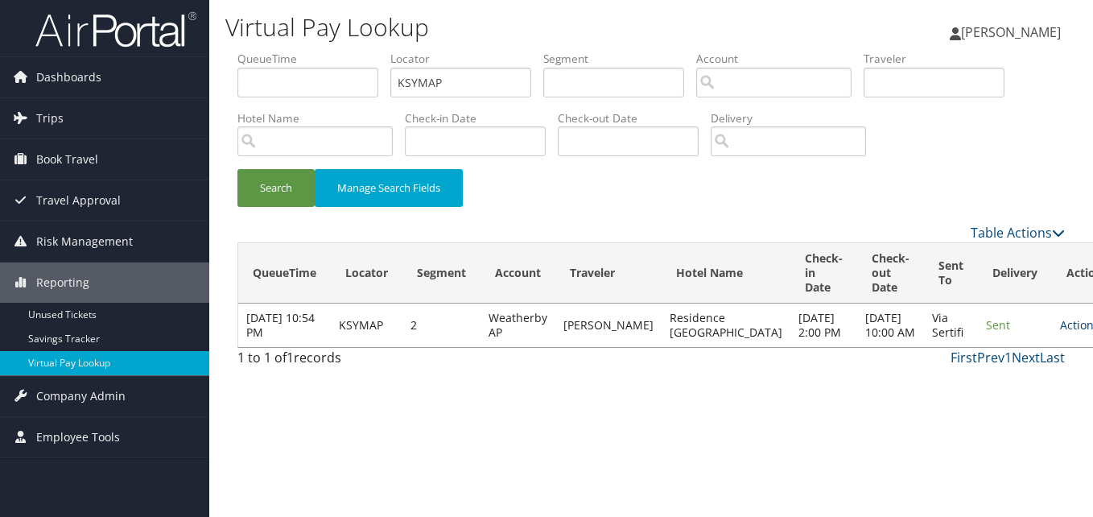
click at [1060, 333] on link "Actions" at bounding box center [1085, 324] width 51 height 15
click at [1019, 385] on link "Logs" at bounding box center [995, 383] width 101 height 27
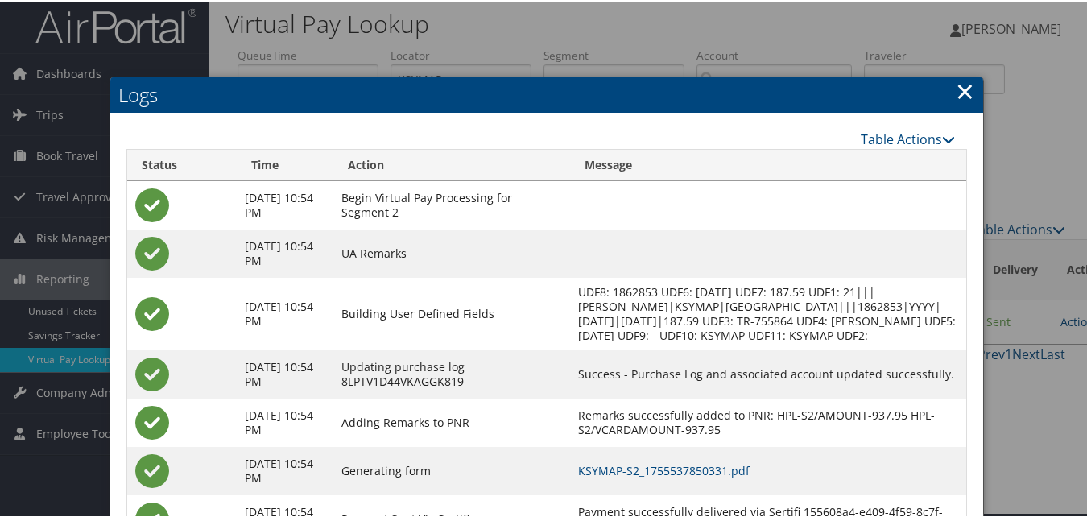
scroll to position [138, 0]
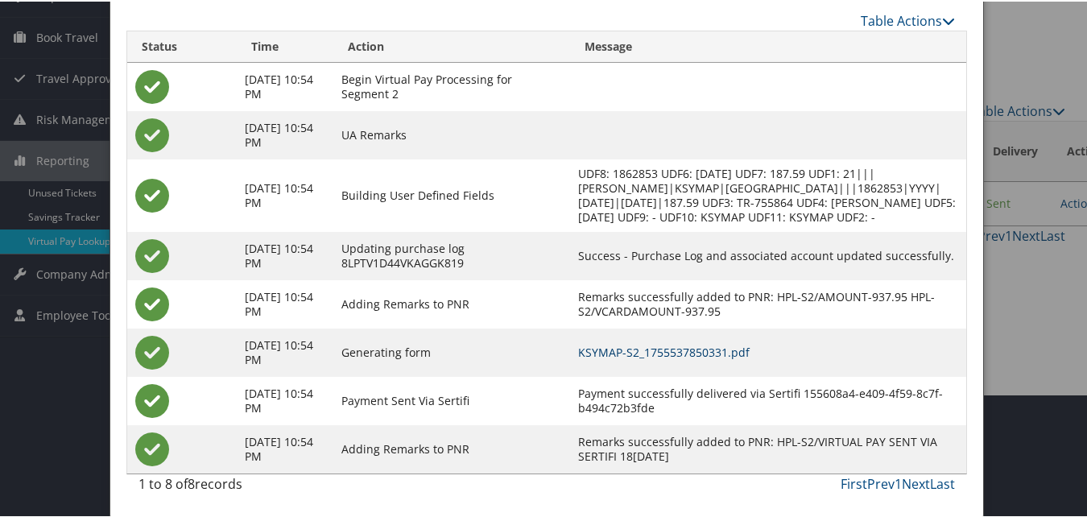
click at [726, 345] on link "KSYMAP-S2_1755537850331.pdf" at bounding box center [663, 350] width 171 height 15
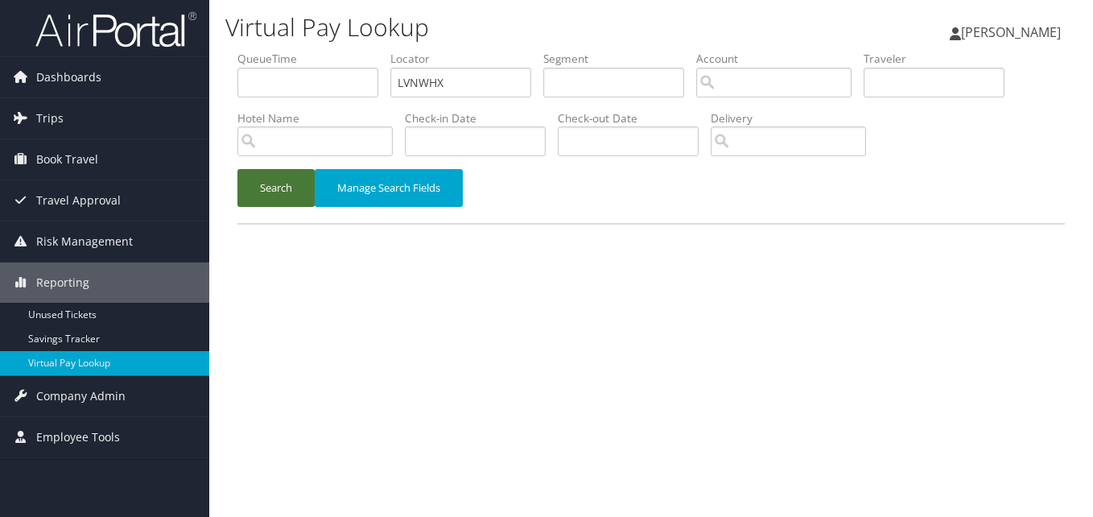
click at [262, 183] on button "Search" at bounding box center [276, 188] width 77 height 38
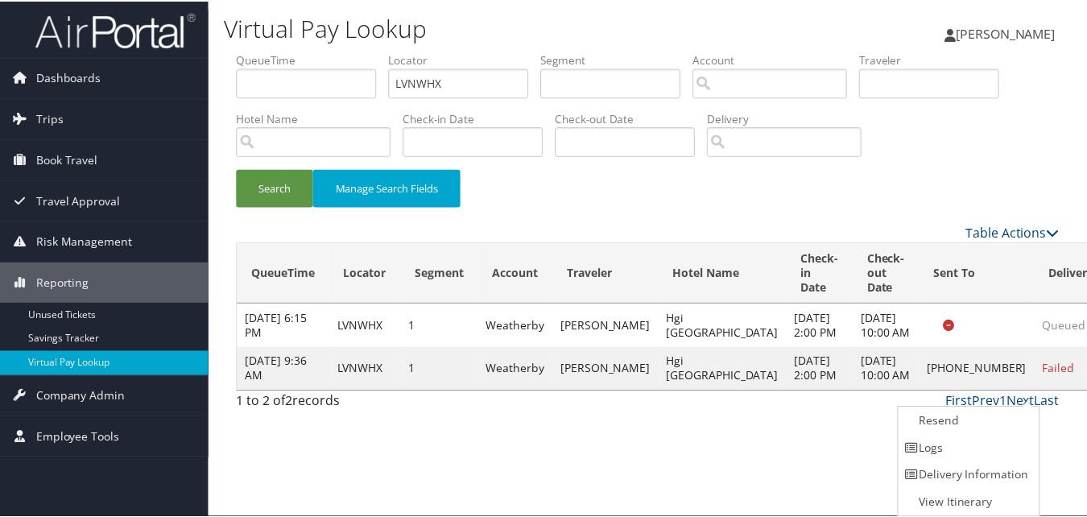
scroll to position [1, 0]
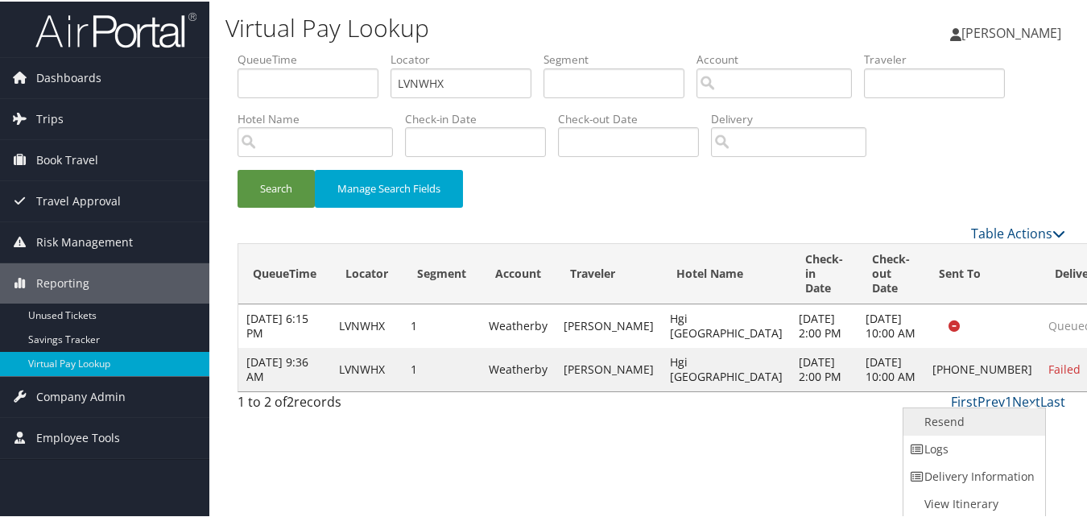
click at [923, 423] on link "Resend" at bounding box center [972, 420] width 138 height 27
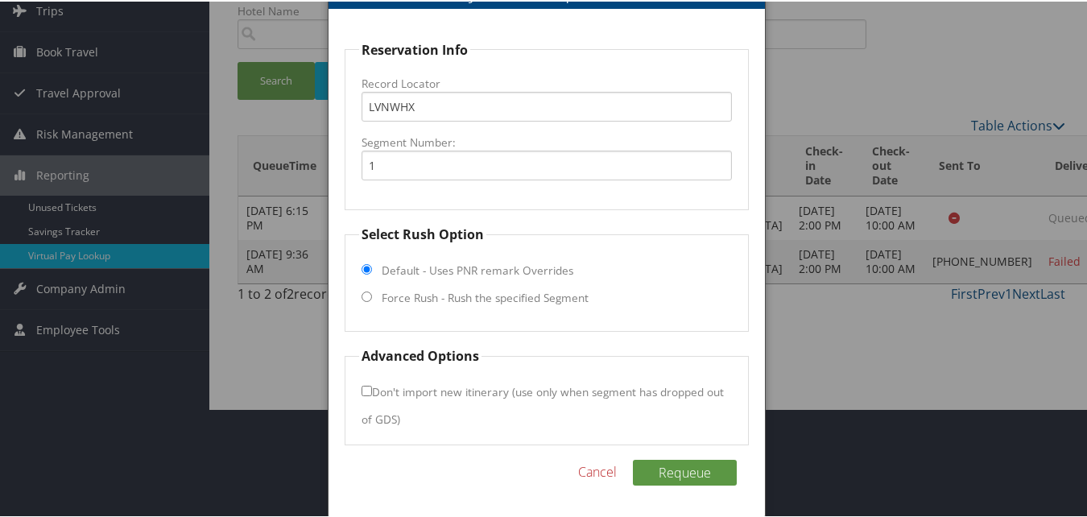
click at [505, 295] on label "Force Rush - Rush the specified Segment" at bounding box center [485, 296] width 207 height 16
click at [372, 295] on input "Force Rush - Rush the specified Segment" at bounding box center [366, 295] width 10 height 10
radio input "true"
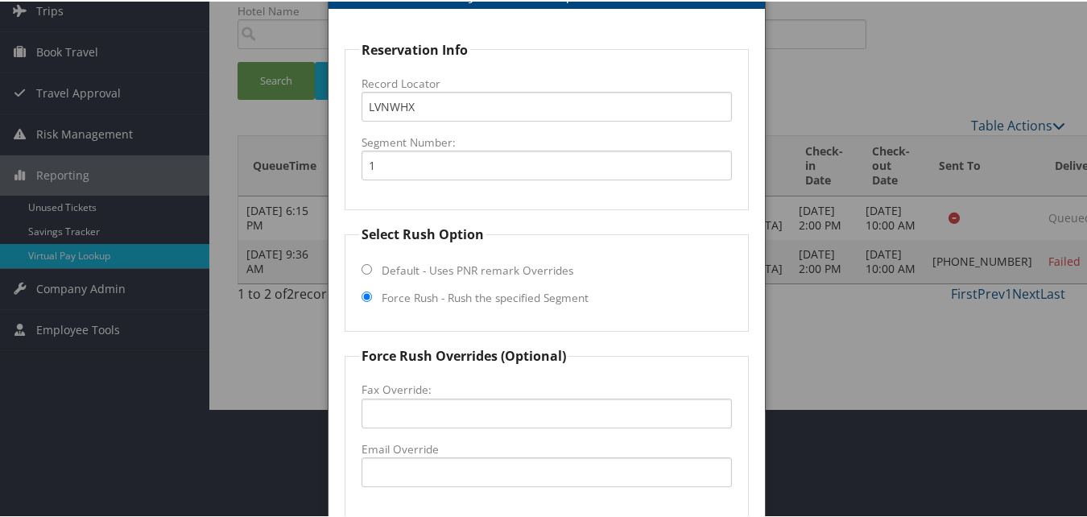
scroll to position [294, 0]
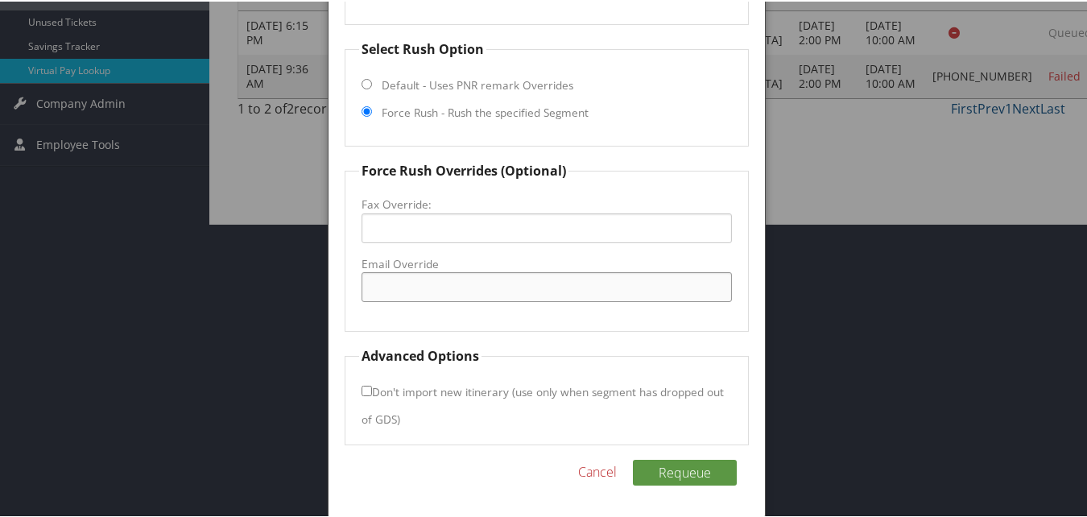
click at [497, 271] on input "Email Override" at bounding box center [546, 286] width 370 height 30
click at [442, 324] on fieldset "Force Rush Overrides (Optional) Fax Override: Email Override" at bounding box center [546, 244] width 403 height 171
click at [415, 287] on input "Email Override" at bounding box center [546, 286] width 370 height 30
type input "g"
click at [481, 288] on input "[EMAIL_ADDRESS][DOMAIN_NAME]" at bounding box center [546, 286] width 370 height 30
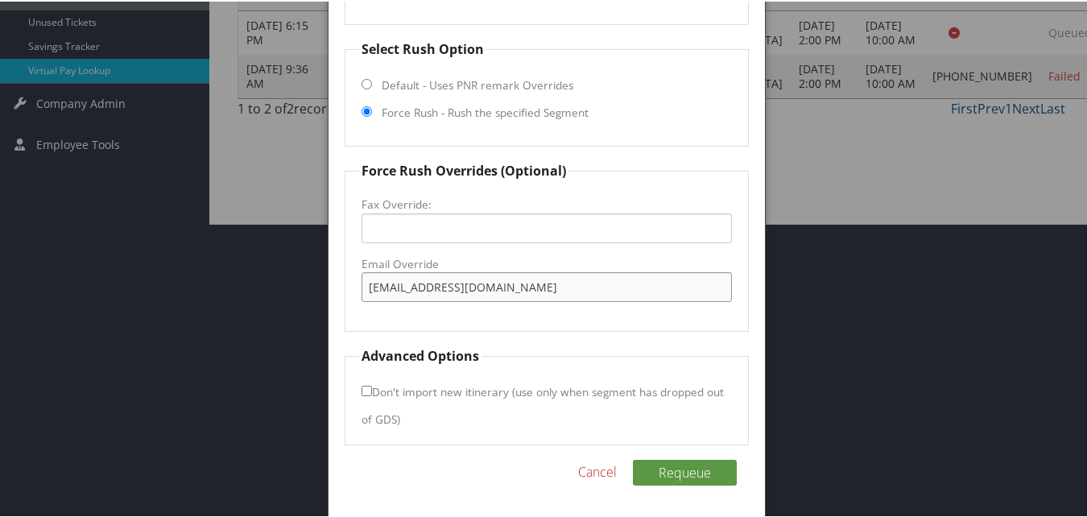
type input "[EMAIL_ADDRESS][DOMAIN_NAME]"
click at [434, 283] on input "[EMAIL_ADDRESS][DOMAIN_NAME]" at bounding box center [546, 286] width 370 height 30
click at [696, 463] on button "Requeue" at bounding box center [685, 471] width 104 height 26
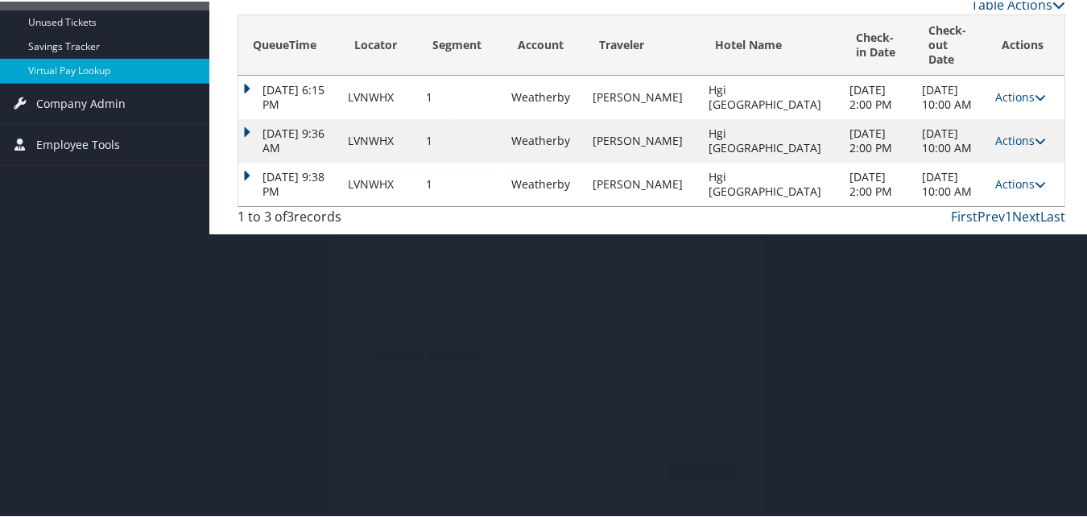
scroll to position [0, 0]
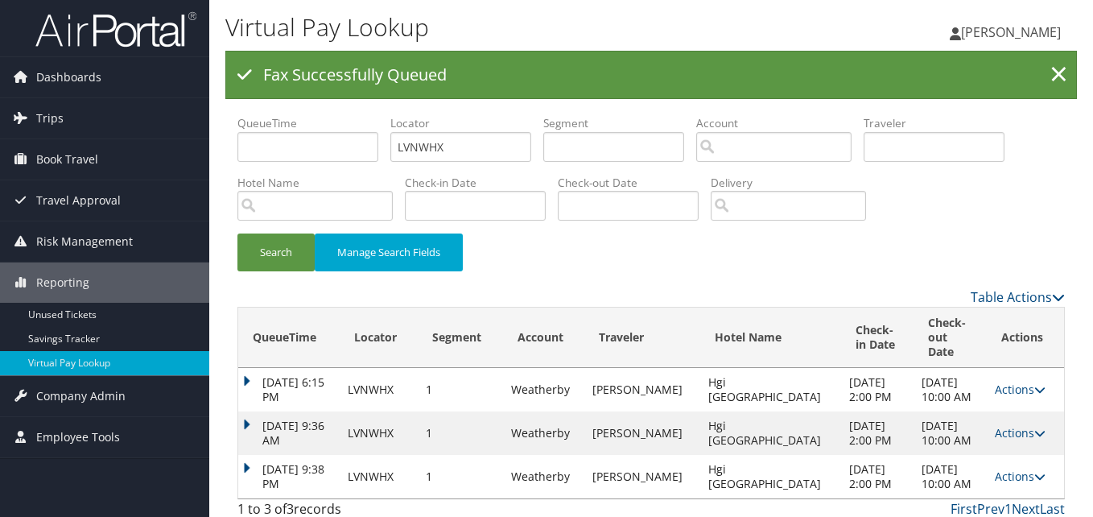
click at [254, 455] on td "[DATE] 9:38 PM" at bounding box center [288, 476] width 101 height 43
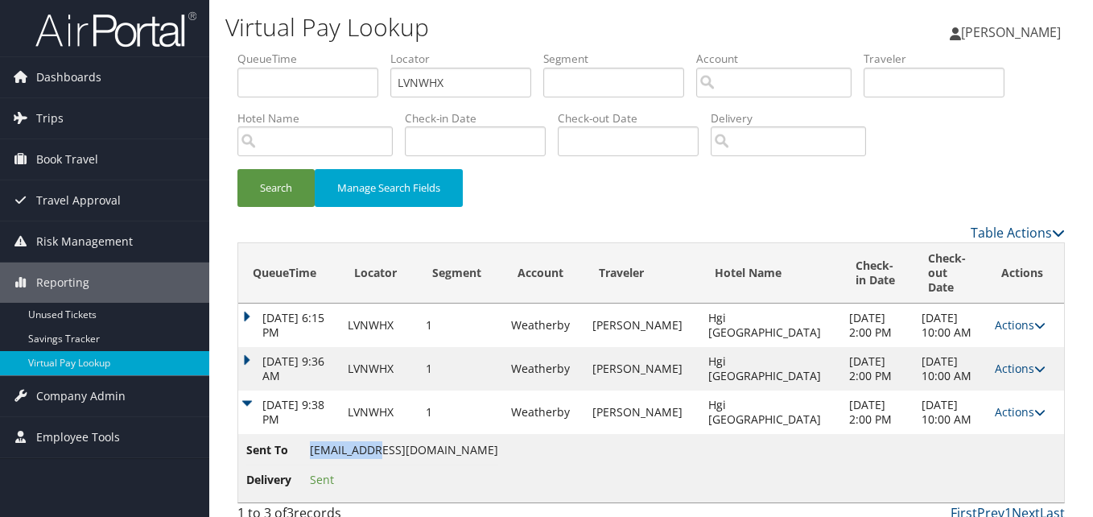
drag, startPoint x: 312, startPoint y: 438, endPoint x: 494, endPoint y: 429, distance: 182.2
click at [494, 442] on span "[EMAIL_ADDRESS][DOMAIN_NAME]" at bounding box center [404, 449] width 188 height 15
copy span "[EMAIL_ADDRESS][DOMAIN_NAME]"
click at [999, 404] on link "Actions" at bounding box center [1020, 411] width 51 height 15
click at [1015, 443] on link "Logs" at bounding box center [982, 448] width 101 height 27
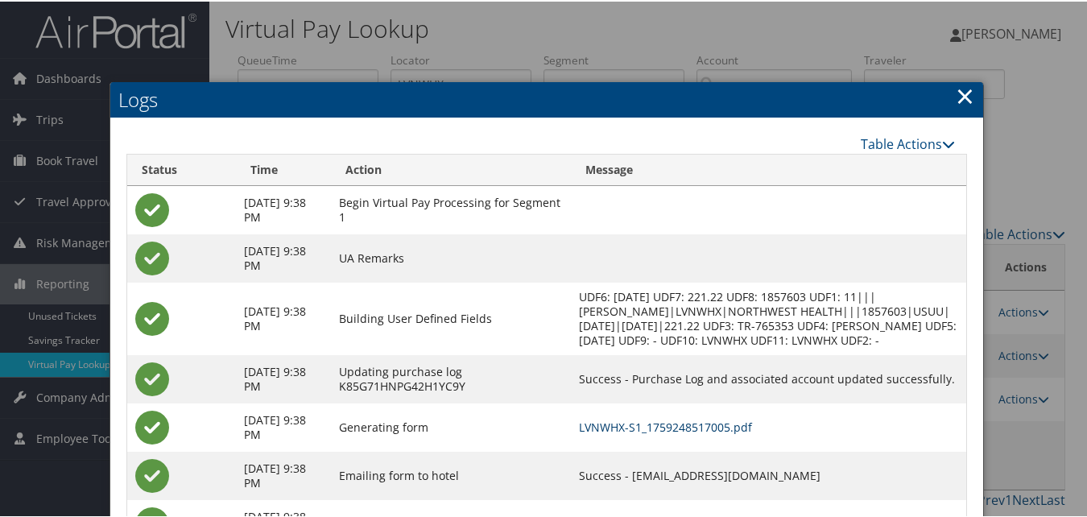
click at [740, 432] on link "LVNWHX-S1_1759248517005.pdf" at bounding box center [665, 425] width 173 height 15
